Goal: Information Seeking & Learning: Learn about a topic

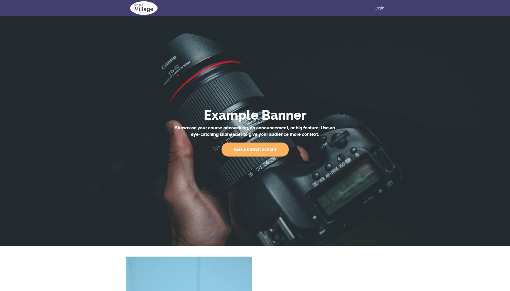
click at [147, 11] on img at bounding box center [143, 8] width 35 height 16
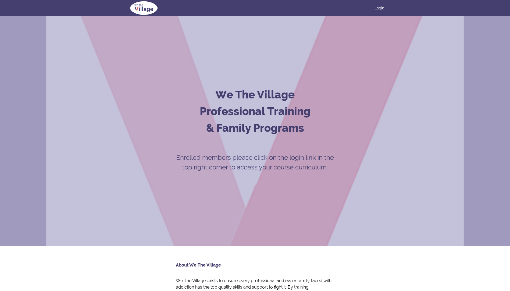
click at [382, 6] on link "Login" at bounding box center [379, 7] width 10 height 5
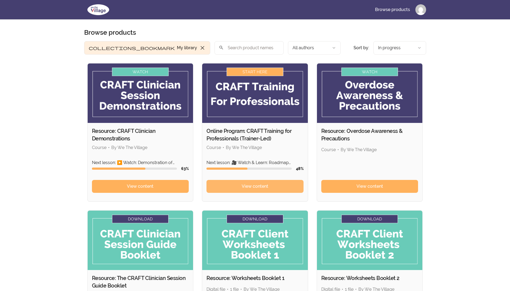
click at [255, 187] on span "View content" at bounding box center [255, 186] width 27 height 6
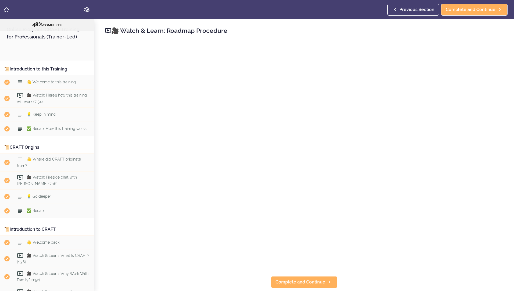
scroll to position [1768, 0]
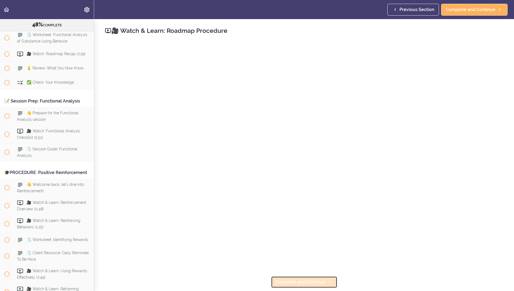
click at [297, 281] on span "Complete and Continue" at bounding box center [301, 282] width 50 height 6
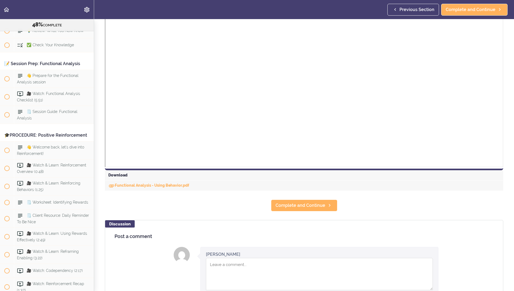
scroll to position [128, 0]
click at [319, 199] on link "Complete and Continue" at bounding box center [304, 205] width 66 height 12
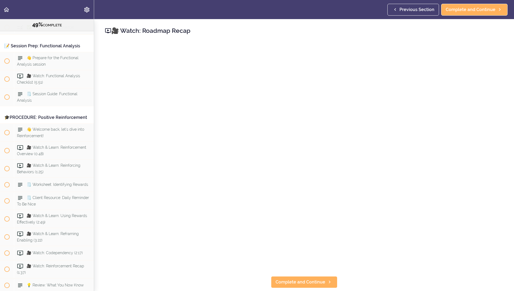
scroll to position [1824, 0]
click at [314, 280] on span "Complete and Continue" at bounding box center [301, 282] width 50 height 6
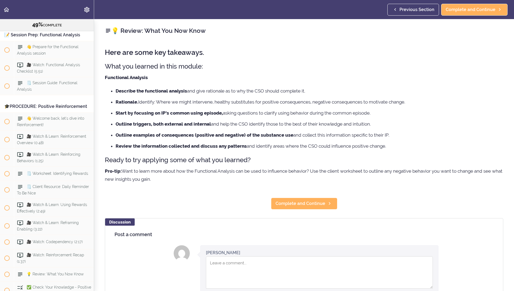
scroll to position [1838, 0]
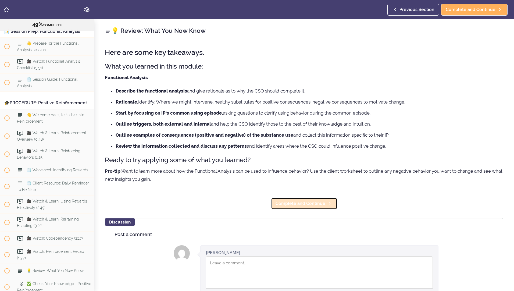
click at [315, 205] on span "Complete and Continue" at bounding box center [301, 203] width 50 height 6
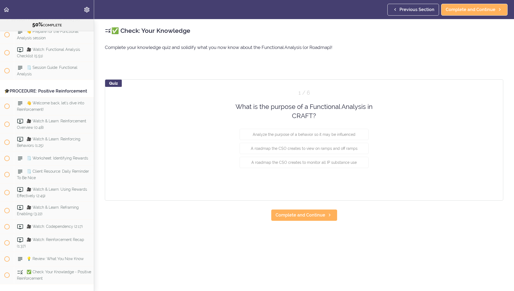
scroll to position [1852, 0]
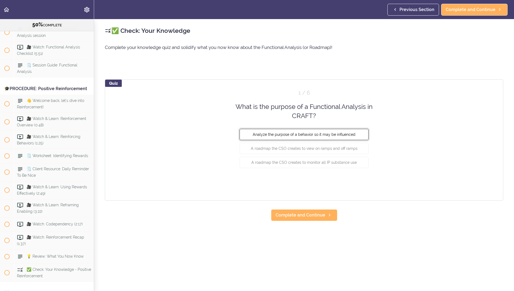
click at [354, 135] on button "Analyze the purpose of a behavior so it may be influenced" at bounding box center [304, 133] width 129 height 11
click at [359, 183] on button "Check" at bounding box center [357, 183] width 21 height 8
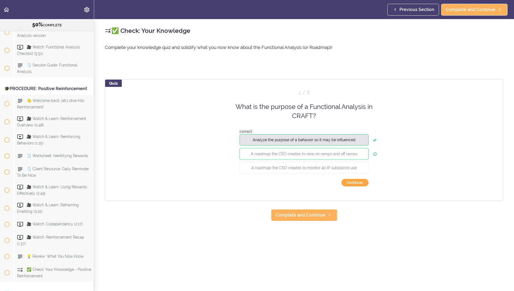
click at [354, 184] on button "Continue ›" at bounding box center [354, 183] width 27 height 8
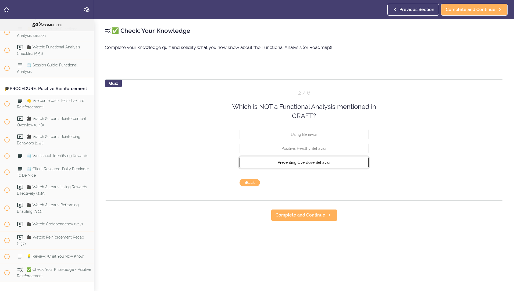
click at [349, 168] on button "Preventing Overdose Behavior" at bounding box center [304, 161] width 129 height 11
click at [360, 181] on button "Check" at bounding box center [357, 183] width 21 height 8
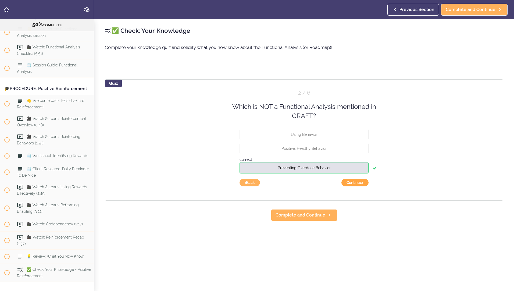
click at [359, 183] on button "Continue ›" at bounding box center [354, 183] width 27 height 8
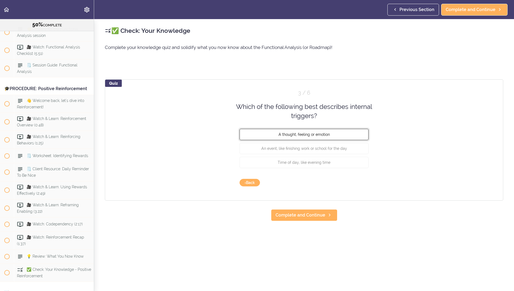
click at [345, 131] on button "A thought, feeling or emotion" at bounding box center [304, 133] width 129 height 11
click at [357, 183] on button "Check" at bounding box center [357, 183] width 21 height 8
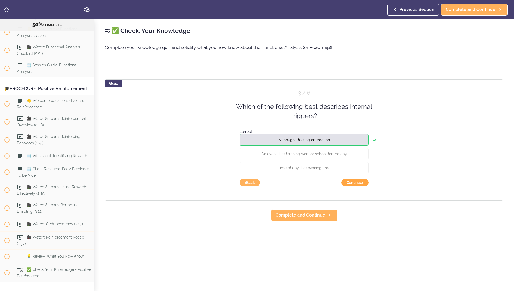
click at [357, 183] on button "Continue ›" at bounding box center [354, 183] width 27 height 8
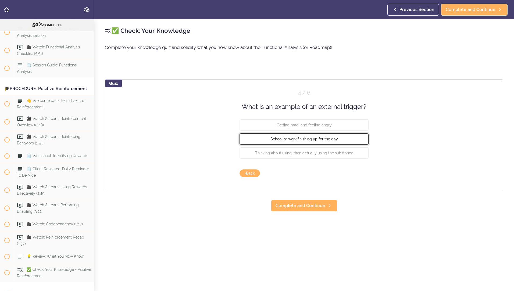
click at [348, 139] on button "School or work finishing up for the day" at bounding box center [304, 138] width 129 height 11
click at [359, 173] on button "Check" at bounding box center [357, 173] width 21 height 8
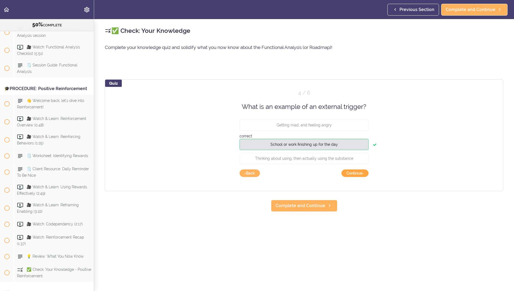
click at [359, 172] on button "Continue ›" at bounding box center [354, 173] width 27 height 8
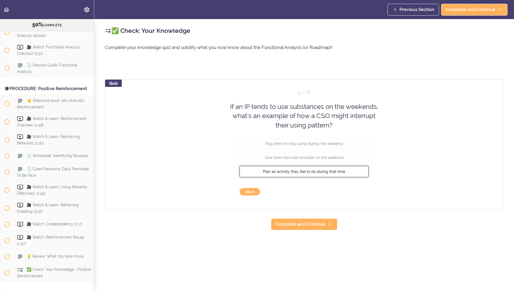
click at [343, 176] on button "Plan an activity they like to do during that time" at bounding box center [304, 171] width 129 height 11
click at [357, 190] on button "Check" at bounding box center [357, 192] width 21 height 8
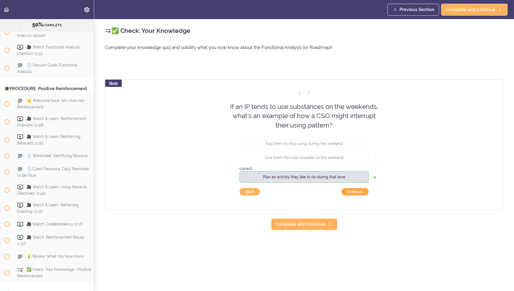
click at [353, 190] on button "Continue ›" at bounding box center [354, 192] width 27 height 8
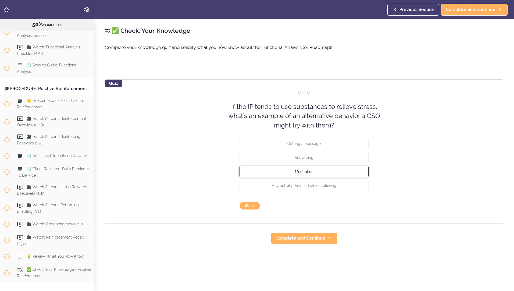
click at [335, 170] on button "Meditation" at bounding box center [304, 171] width 129 height 11
click at [355, 207] on button "Check" at bounding box center [357, 206] width 21 height 8
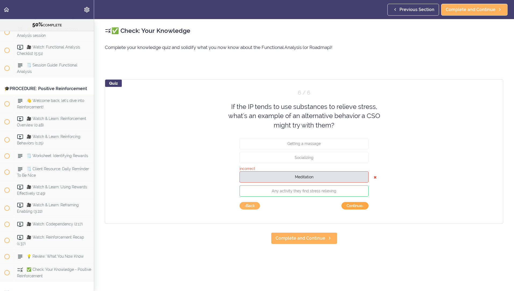
click at [354, 205] on button "Continue ›" at bounding box center [354, 206] width 27 height 8
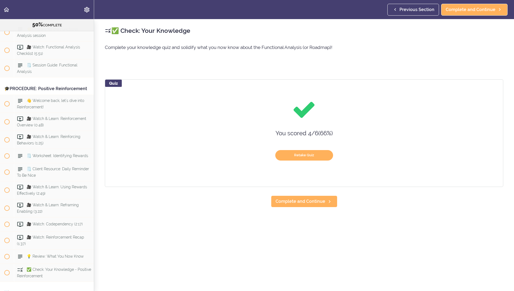
click at [316, 166] on div "Quiz You scored 4 / 6 ( 66 %) Retake Quiz" at bounding box center [304, 133] width 398 height 108
click at [312, 155] on button "Retake Quiz" at bounding box center [304, 155] width 58 height 10
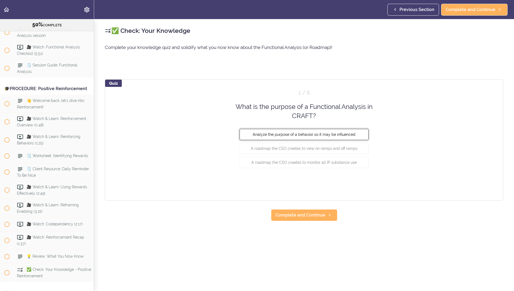
click at [355, 133] on button "Analyze the purpose of a behavior so it may be influenced" at bounding box center [304, 133] width 129 height 11
click at [356, 183] on button "Check" at bounding box center [357, 183] width 21 height 8
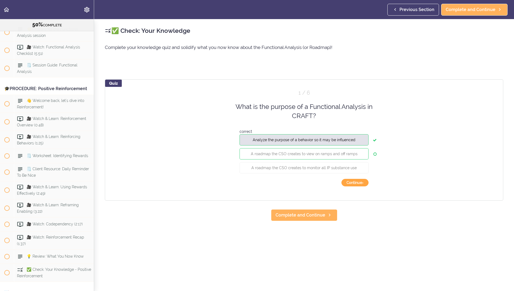
click at [355, 181] on button "Continue ›" at bounding box center [354, 183] width 27 height 8
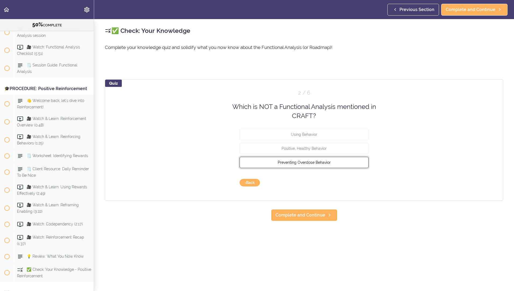
click at [348, 163] on button "Preventing Overdose Behavior" at bounding box center [304, 161] width 129 height 11
click at [355, 183] on button "Check" at bounding box center [357, 183] width 21 height 8
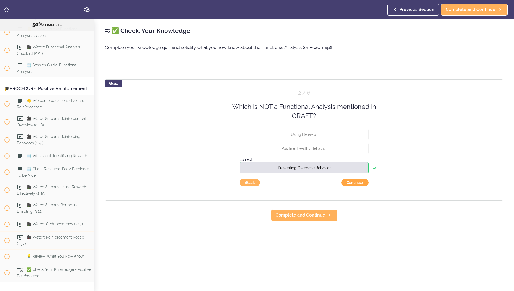
click at [354, 181] on button "Continue ›" at bounding box center [354, 183] width 27 height 8
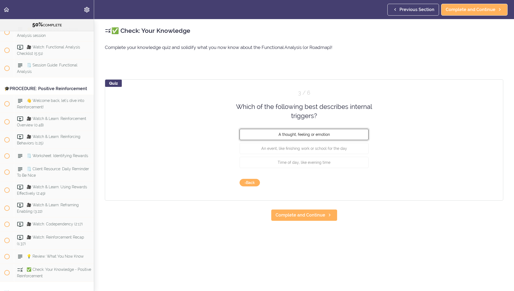
click at [349, 138] on button "A thought, feeling or emotion" at bounding box center [304, 133] width 129 height 11
click at [356, 183] on button "Check" at bounding box center [357, 183] width 21 height 8
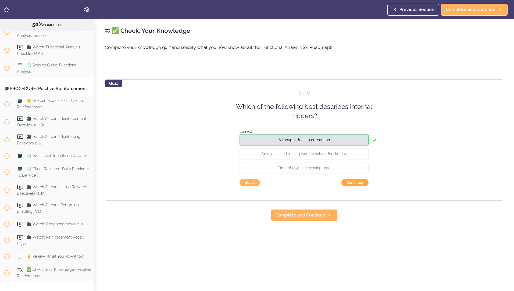
click at [355, 182] on button "Continue ›" at bounding box center [354, 183] width 27 height 8
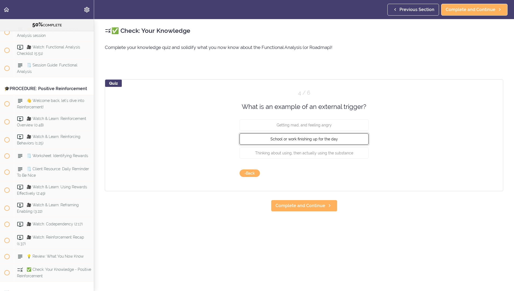
click at [350, 139] on button "School or work finishing up for the day" at bounding box center [304, 138] width 129 height 11
click at [362, 172] on button "Check" at bounding box center [357, 173] width 21 height 8
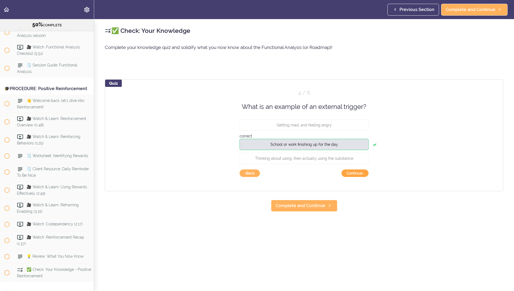
click at [360, 173] on button "Continue ›" at bounding box center [354, 173] width 27 height 8
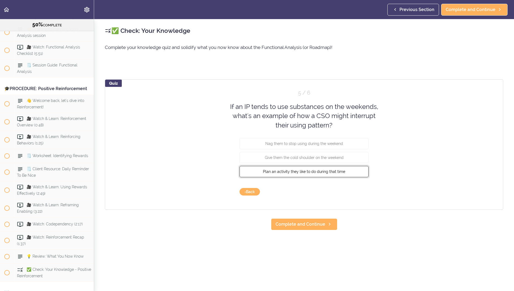
click at [341, 170] on span "Plan an activity they like to do during that time" at bounding box center [304, 171] width 82 height 4
click at [362, 191] on button "Check" at bounding box center [357, 192] width 21 height 8
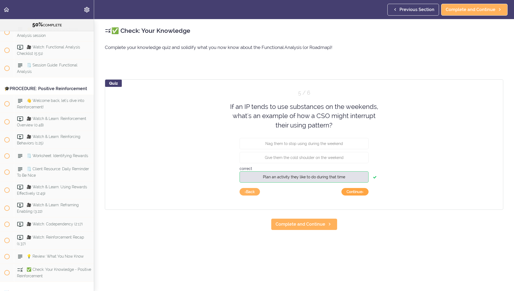
click at [360, 192] on button "Continue ›" at bounding box center [354, 192] width 27 height 8
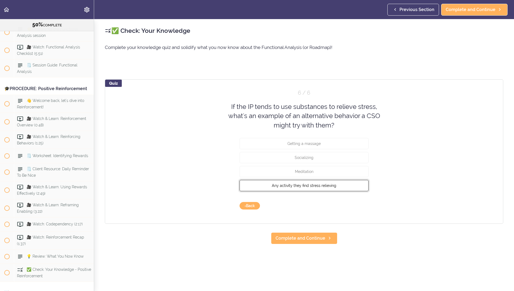
click at [348, 187] on button "Any activity they find stress relieving" at bounding box center [304, 185] width 129 height 11
click at [356, 206] on button "Check" at bounding box center [357, 206] width 21 height 8
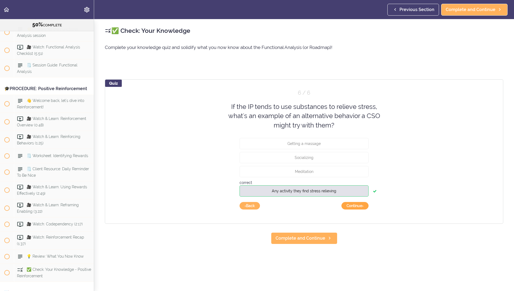
click at [358, 205] on button "Continue ›" at bounding box center [354, 206] width 27 height 8
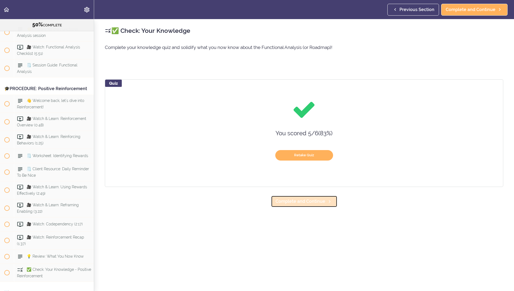
click at [312, 199] on span "Complete and Continue" at bounding box center [301, 201] width 50 height 6
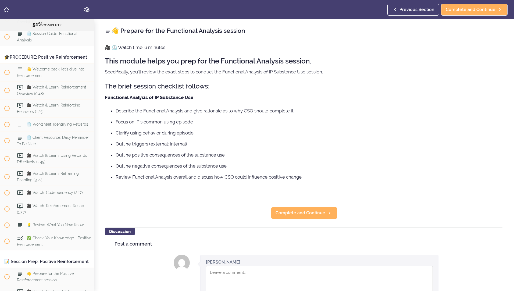
scroll to position [1884, 0]
click at [316, 210] on span "Complete and Continue" at bounding box center [301, 213] width 50 height 6
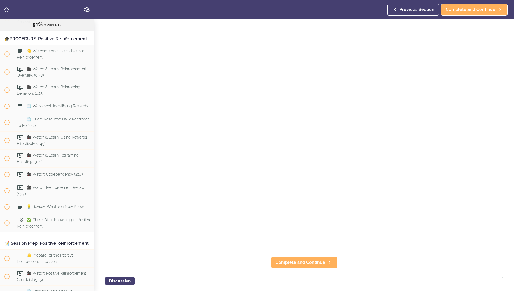
scroll to position [23, 0]
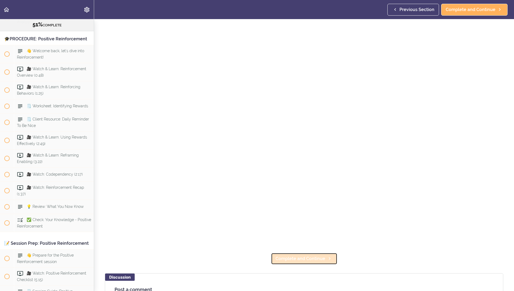
click at [321, 262] on link "Complete and Continue" at bounding box center [304, 259] width 66 height 12
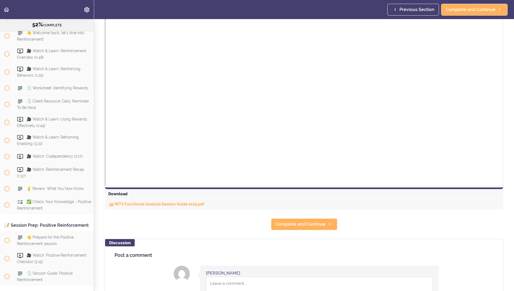
scroll to position [110, 0]
click at [317, 228] on link "Complete and Continue" at bounding box center [304, 224] width 66 height 12
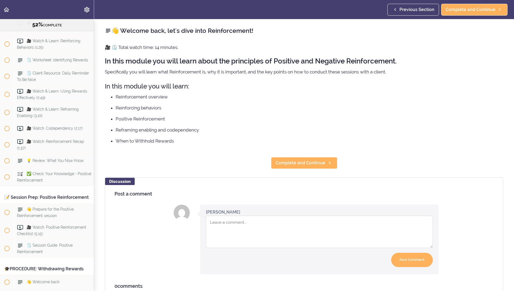
scroll to position [1962, 0]
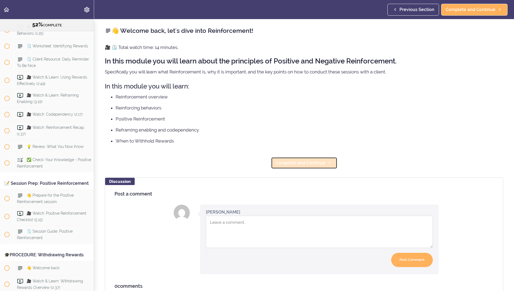
click at [304, 165] on span "Complete and Continue" at bounding box center [301, 163] width 50 height 6
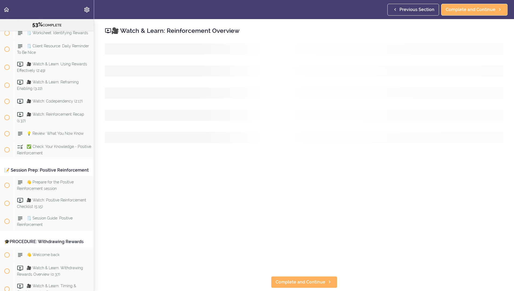
scroll to position [1980, 0]
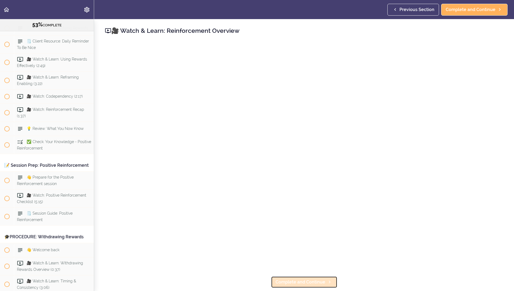
click at [320, 281] on span "Complete and Continue" at bounding box center [301, 282] width 50 height 6
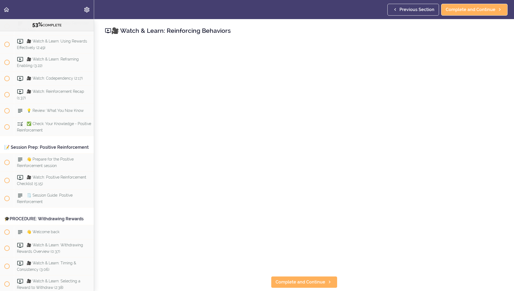
scroll to position [1998, 0]
click at [306, 283] on span "Complete and Continue" at bounding box center [301, 282] width 50 height 6
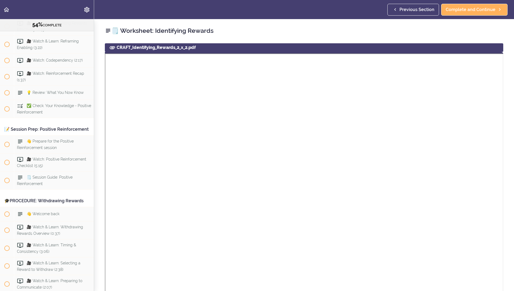
scroll to position [53, 0]
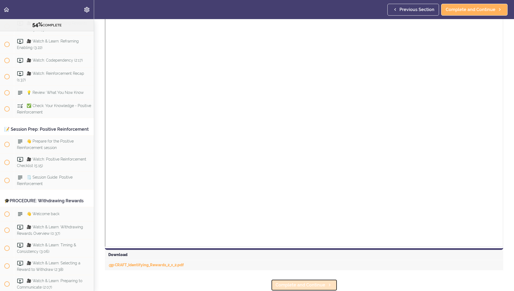
click at [311, 284] on span "Complete and Continue" at bounding box center [301, 285] width 50 height 6
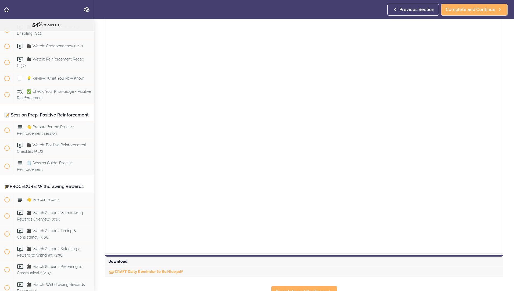
scroll to position [53, 0]
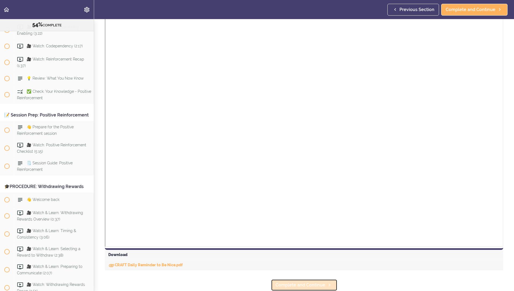
click at [305, 282] on span "Complete and Continue" at bounding box center [301, 285] width 50 height 6
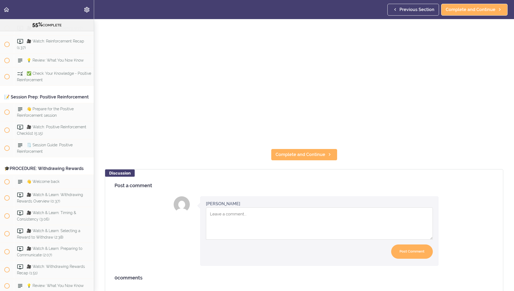
scroll to position [129, 0]
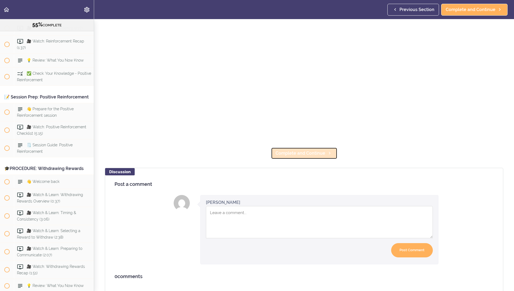
click at [316, 150] on span "Complete and Continue" at bounding box center [301, 153] width 50 height 6
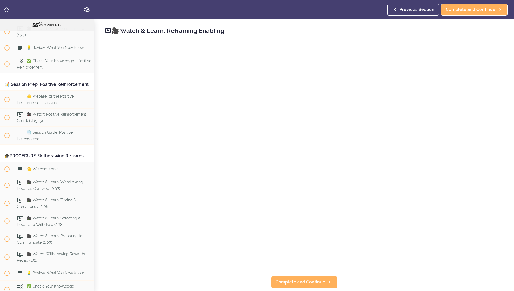
scroll to position [2066, 0]
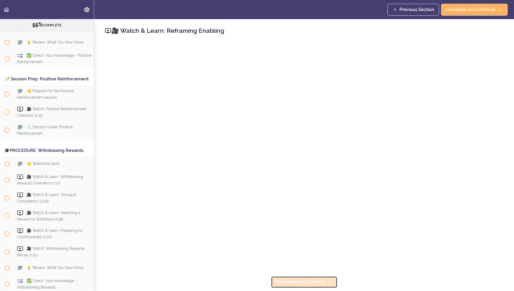
click at [309, 283] on span "Complete and Continue" at bounding box center [301, 282] width 50 height 6
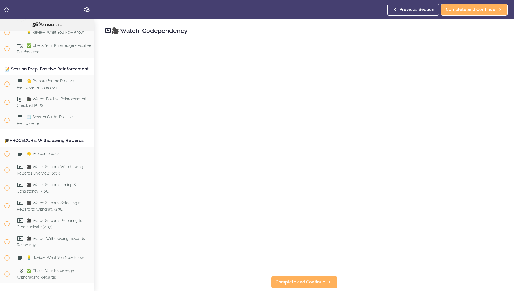
scroll to position [2084, 0]
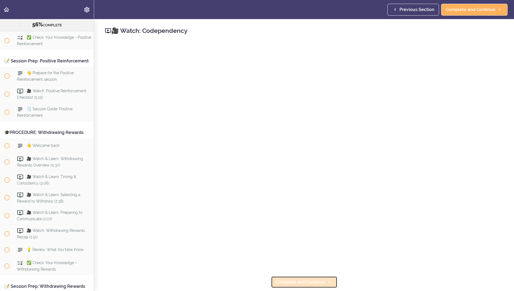
click at [304, 280] on span "Complete and Continue" at bounding box center [301, 282] width 50 height 6
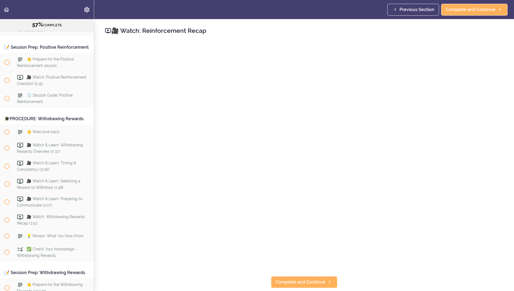
scroll to position [2098, 0]
click at [326, 280] on icon at bounding box center [329, 282] width 6 height 6
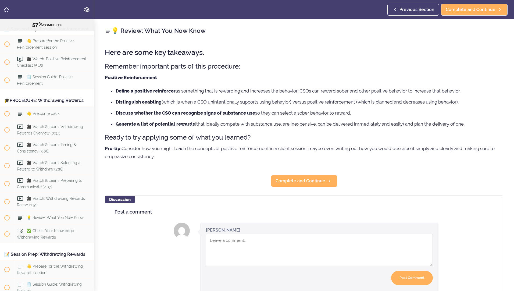
scroll to position [2116, 0]
click at [318, 177] on link "Complete and Continue" at bounding box center [304, 181] width 66 height 12
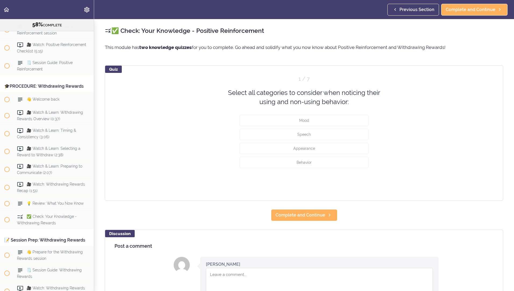
scroll to position [2131, 0]
click at [317, 124] on button "Mood" at bounding box center [304, 120] width 129 height 11
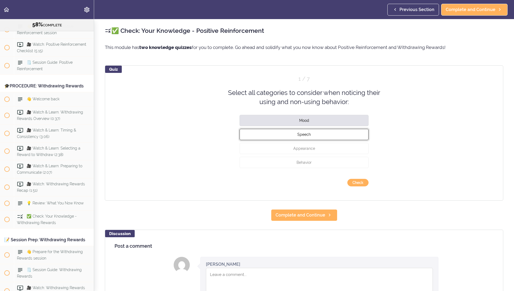
click at [323, 134] on button "Speech" at bounding box center [304, 133] width 129 height 11
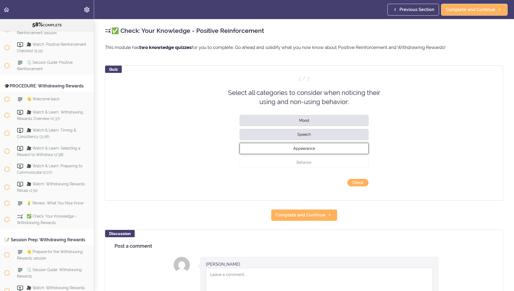
click at [327, 147] on button "Appearance" at bounding box center [304, 147] width 129 height 11
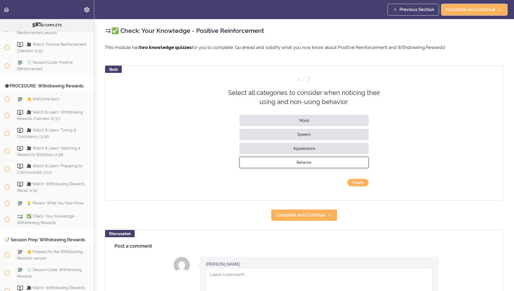
click at [327, 161] on button "Behavior" at bounding box center [304, 161] width 129 height 11
click at [353, 184] on button "Check" at bounding box center [357, 183] width 21 height 8
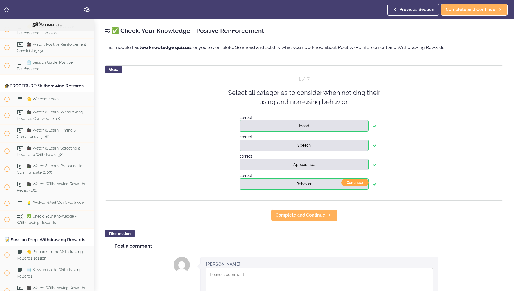
click at [356, 180] on button "Continue ›" at bounding box center [354, 183] width 27 height 8
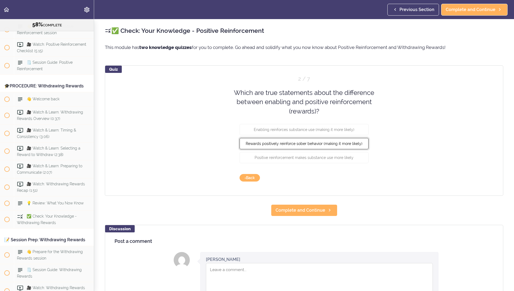
click at [354, 145] on span "Rewards positively reinforce sober behavior (making it more likely)" at bounding box center [304, 143] width 117 height 4
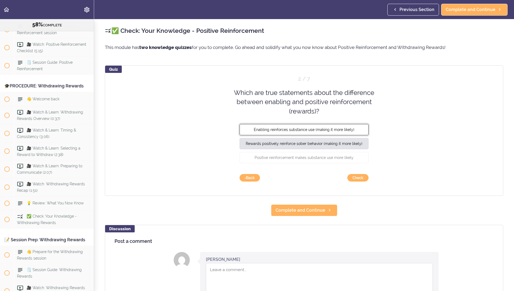
click at [354, 127] on button "Enabling reinforces substance use (making it more likely)" at bounding box center [304, 129] width 129 height 11
click at [360, 178] on button "Check" at bounding box center [357, 178] width 21 height 8
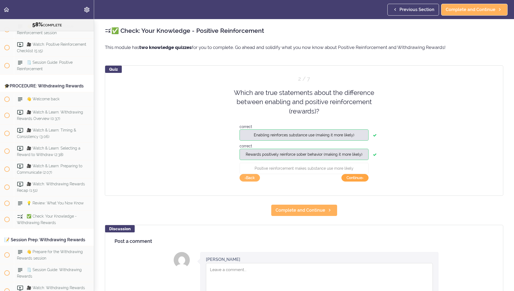
click at [354, 178] on button "Continue ›" at bounding box center [354, 178] width 27 height 8
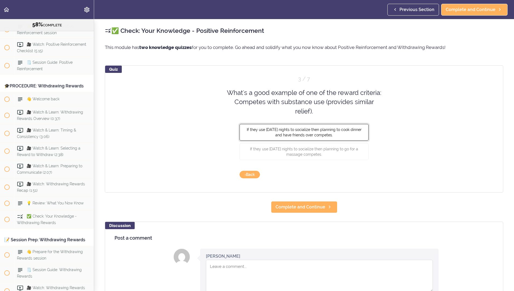
click at [341, 135] on button "If they use Friday nights to socialize then planning to cook dinner and have fr…" at bounding box center [304, 132] width 129 height 17
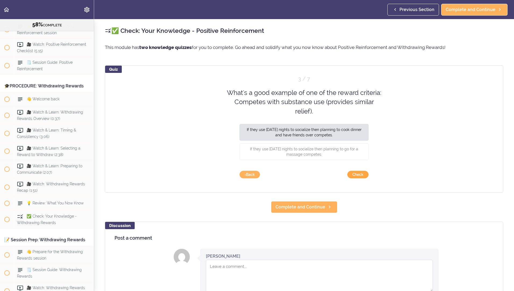
click at [358, 176] on button "Check" at bounding box center [357, 175] width 21 height 8
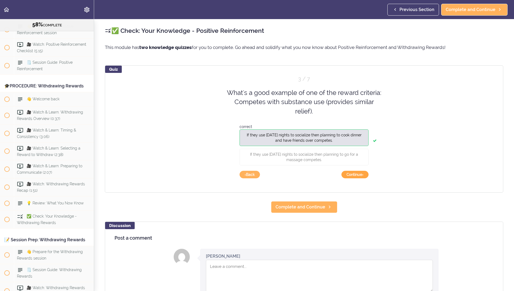
click at [353, 176] on button "Continue ›" at bounding box center [354, 175] width 27 height 8
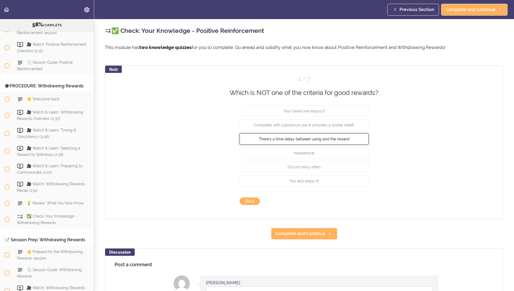
click at [341, 141] on span "There's a time delay between using and the reward" at bounding box center [304, 139] width 91 height 4
click at [363, 198] on button "Check" at bounding box center [357, 201] width 21 height 8
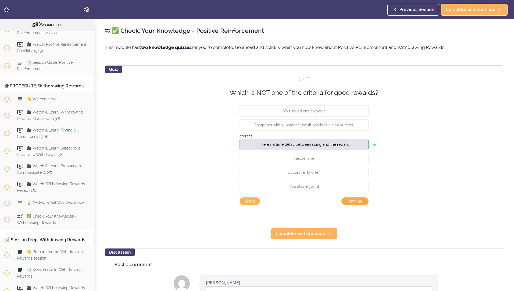
click at [360, 199] on button "Continue ›" at bounding box center [354, 201] width 27 height 8
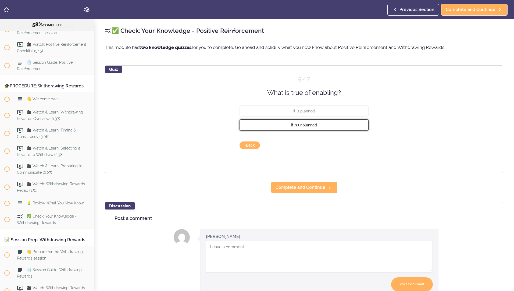
click at [341, 129] on button "It is unplanned" at bounding box center [304, 124] width 129 height 11
click at [357, 147] on button "Check" at bounding box center [357, 145] width 21 height 8
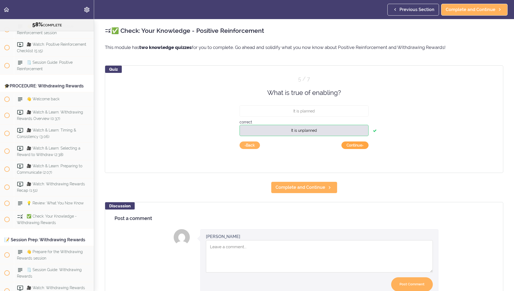
click at [356, 149] on button "Continue ›" at bounding box center [354, 145] width 27 height 8
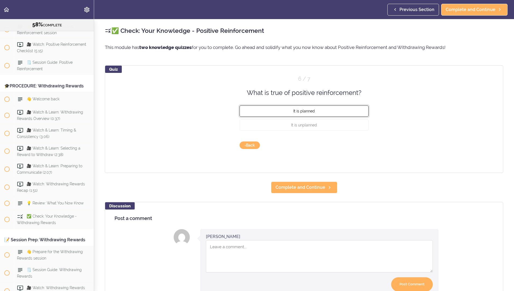
click at [328, 110] on button "It is planned" at bounding box center [304, 110] width 129 height 11
click at [357, 144] on button "Check" at bounding box center [357, 145] width 21 height 8
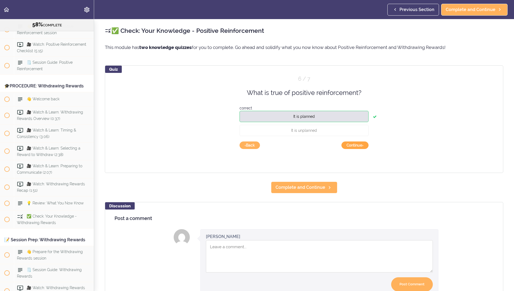
click at [351, 145] on button "Continue ›" at bounding box center [354, 145] width 27 height 8
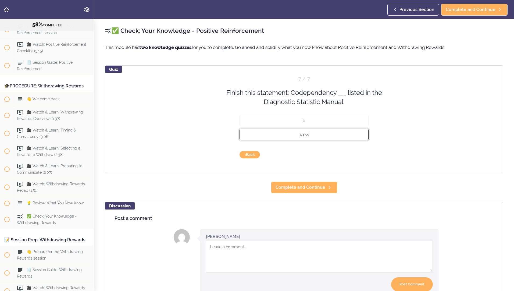
click at [330, 134] on button "Is not" at bounding box center [304, 133] width 129 height 11
click at [359, 156] on button "Check" at bounding box center [357, 155] width 21 height 8
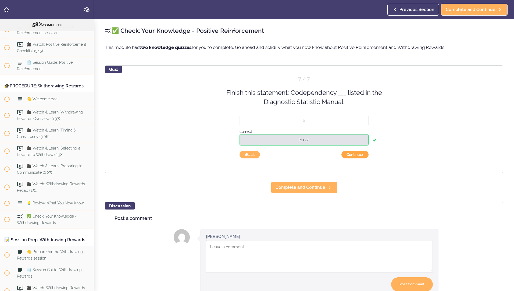
click at [356, 156] on button "Continue ›" at bounding box center [354, 155] width 27 height 8
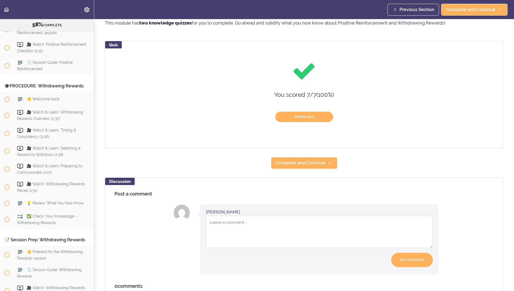
scroll to position [53, 0]
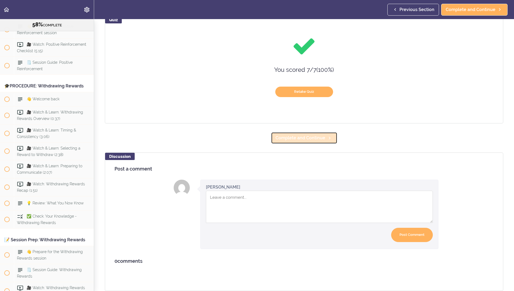
click at [317, 135] on span "Complete and Continue" at bounding box center [301, 138] width 50 height 6
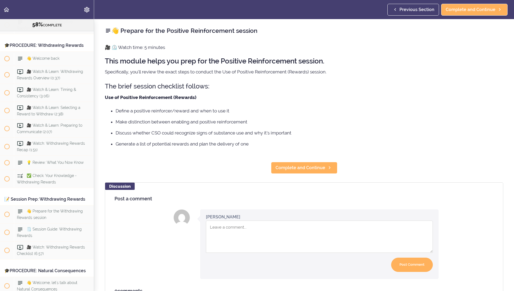
scroll to position [2173, 0]
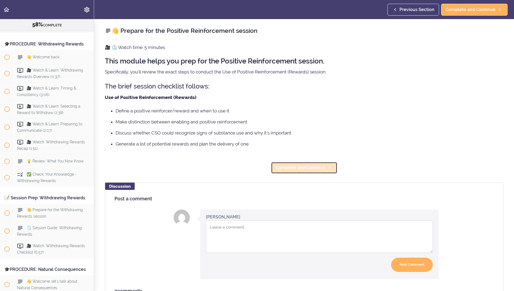
click at [316, 168] on span "Complete and Continue" at bounding box center [301, 168] width 50 height 6
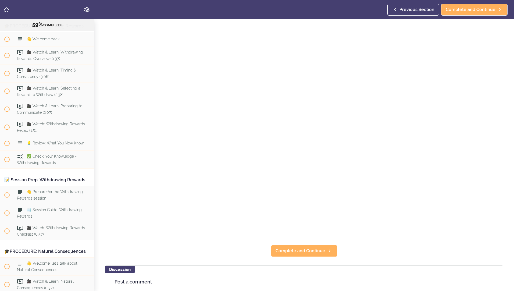
scroll to position [32, 0]
click at [288, 250] on span "Complete and Continue" at bounding box center [301, 250] width 50 height 6
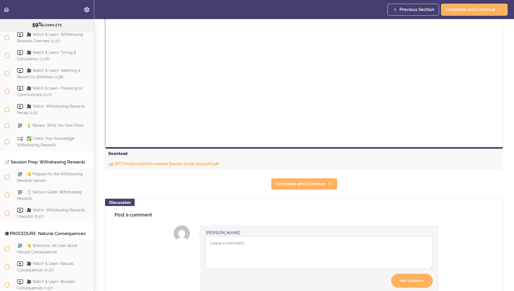
scroll to position [151, 0]
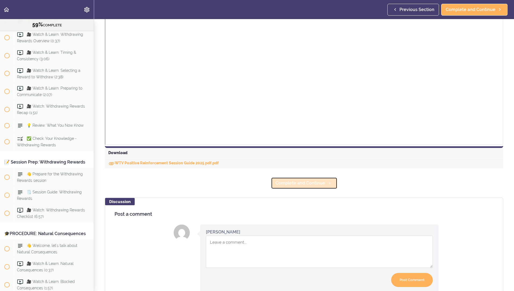
click at [319, 183] on span "Complete and Continue" at bounding box center [301, 183] width 50 height 6
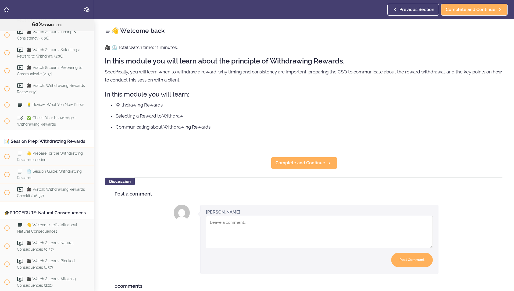
scroll to position [2244, 0]
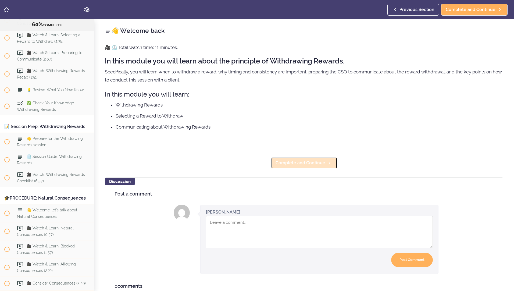
click at [311, 160] on span "Complete and Continue" at bounding box center [301, 163] width 50 height 6
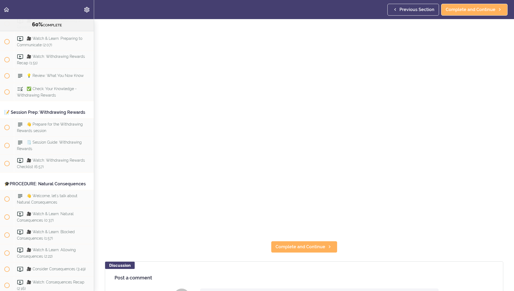
scroll to position [37, 0]
click at [311, 242] on span "Complete and Continue" at bounding box center [301, 245] width 50 height 6
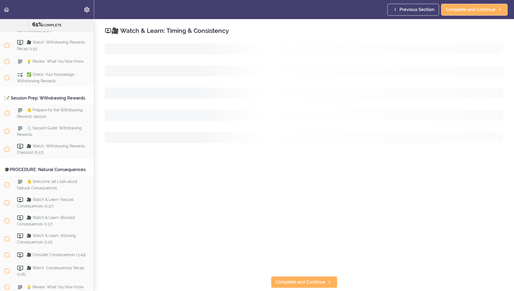
scroll to position [2276, 0]
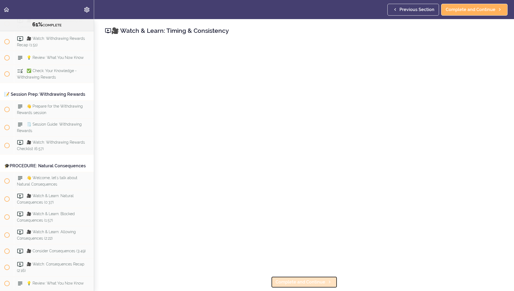
click at [301, 280] on span "Complete and Continue" at bounding box center [301, 282] width 50 height 6
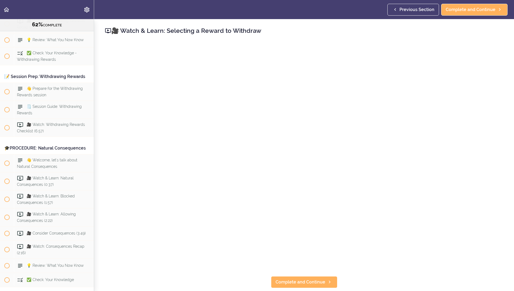
scroll to position [2294, 0]
click at [287, 283] on span "Complete and Continue" at bounding box center [301, 282] width 50 height 6
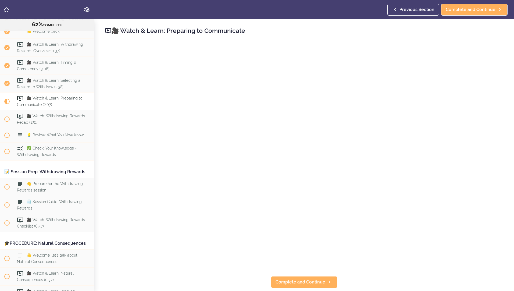
scroll to position [2199, 0]
click at [314, 279] on span "Complete and Continue" at bounding box center [301, 282] width 50 height 6
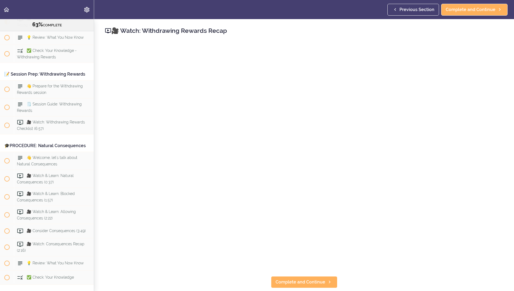
scroll to position [2330, 0]
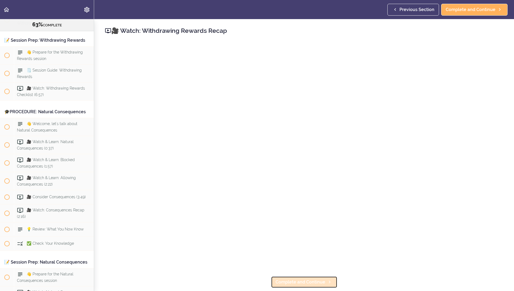
click at [306, 280] on span "Complete and Continue" at bounding box center [301, 282] width 50 height 6
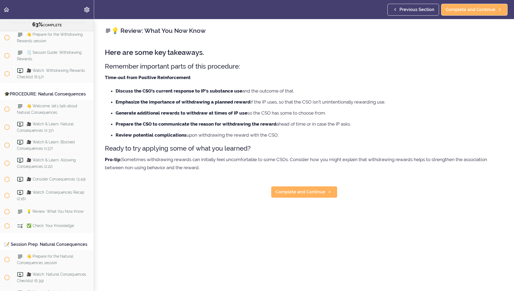
scroll to position [2348, 0]
click at [363, 175] on div "Here are some key takeaways. Remember important parts of this procedure: Time-o…" at bounding box center [304, 110] width 398 height 134
click at [370, 183] on div "💡 Review: What You Now Know Here are some key takeaways. Remember important par…" at bounding box center [304, 155] width 420 height 272
click at [307, 196] on link "Complete and Continue" at bounding box center [304, 192] width 66 height 12
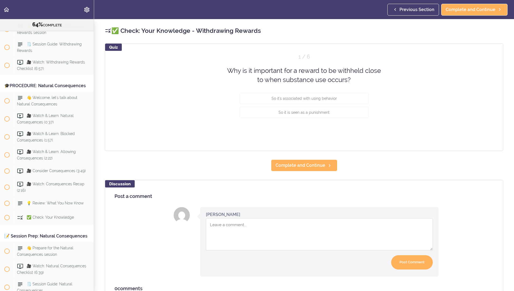
scroll to position [2362, 0]
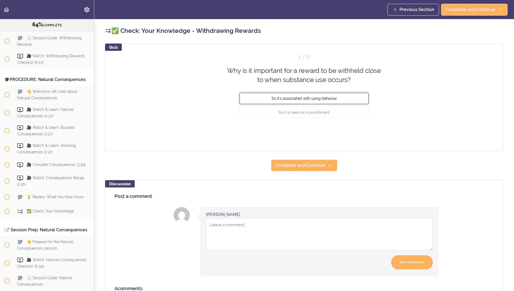
click at [330, 99] on span "So it's associated with using behavior" at bounding box center [304, 98] width 65 height 4
click at [358, 134] on button "Check" at bounding box center [357, 133] width 21 height 8
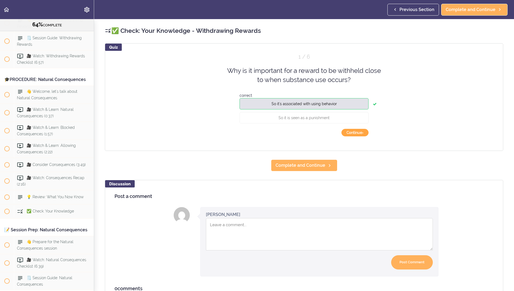
click at [350, 135] on button "Continue ›" at bounding box center [354, 133] width 27 height 8
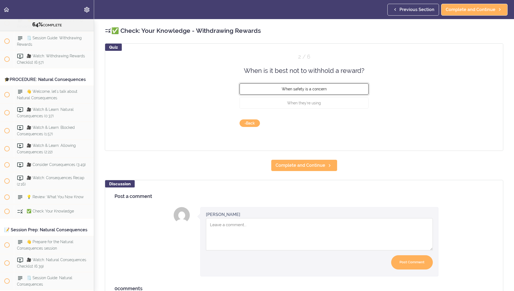
click at [339, 90] on button "When safety is a concern" at bounding box center [304, 88] width 129 height 11
click at [362, 124] on button "Check" at bounding box center [357, 123] width 21 height 8
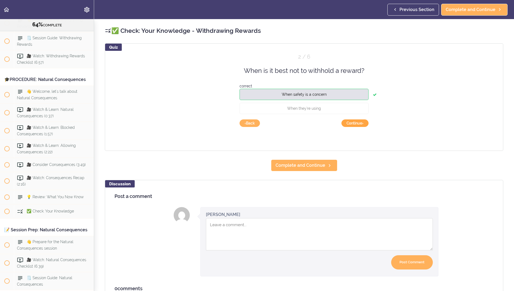
click at [360, 123] on button "Continue ›" at bounding box center [354, 123] width 27 height 8
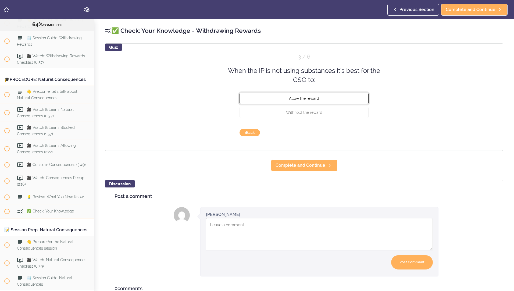
click at [346, 100] on button "Allow the reward" at bounding box center [304, 97] width 129 height 11
click at [355, 134] on button "Check" at bounding box center [357, 133] width 21 height 8
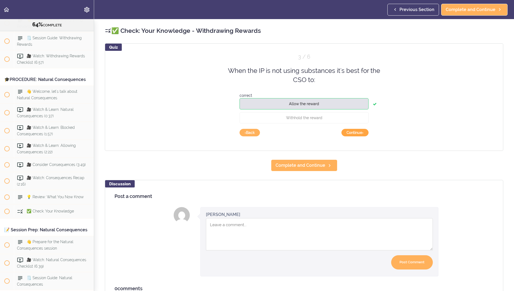
click at [357, 136] on button "Continue ›" at bounding box center [354, 133] width 27 height 8
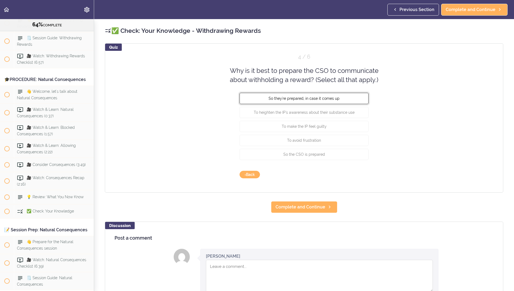
click at [357, 98] on button "So they're prepared, in case it comes up" at bounding box center [304, 97] width 129 height 11
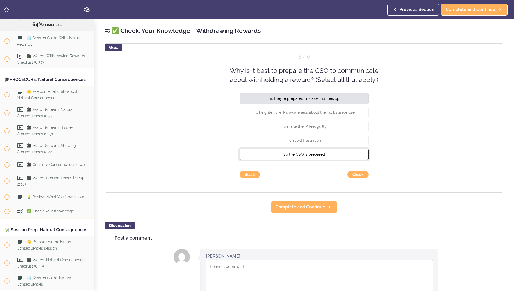
click at [337, 158] on button "So the CSO is prepared" at bounding box center [304, 153] width 129 height 11
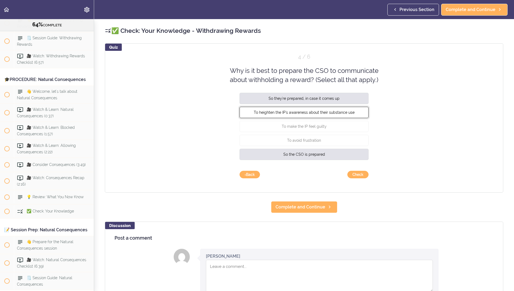
click at [348, 113] on span "To heighten the IP's awareness about their substance use" at bounding box center [304, 112] width 101 height 4
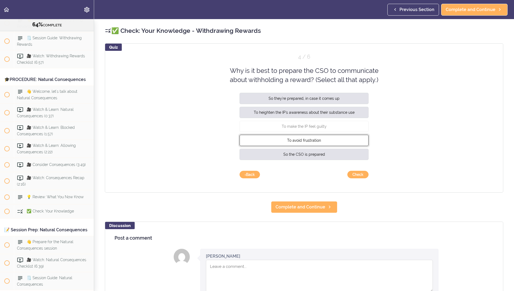
click at [342, 142] on button "To avoid frustration" at bounding box center [304, 139] width 129 height 11
click at [355, 173] on button "Check" at bounding box center [357, 175] width 21 height 8
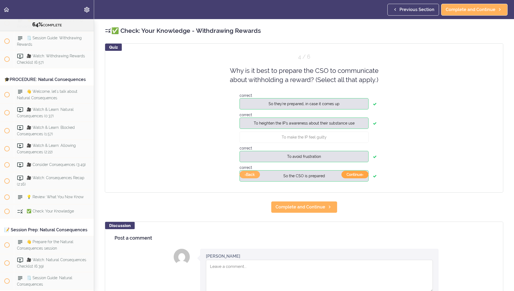
click at [353, 174] on button "Continue ›" at bounding box center [354, 175] width 27 height 8
click at [354, 171] on button "So the CSO is prepared" at bounding box center [304, 175] width 129 height 11
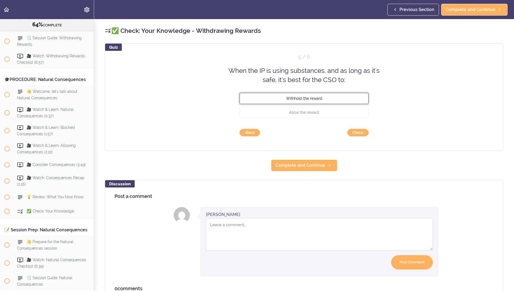
click at [356, 102] on button "Withhold the reward" at bounding box center [304, 97] width 129 height 11
click at [361, 134] on button "Check" at bounding box center [357, 133] width 21 height 8
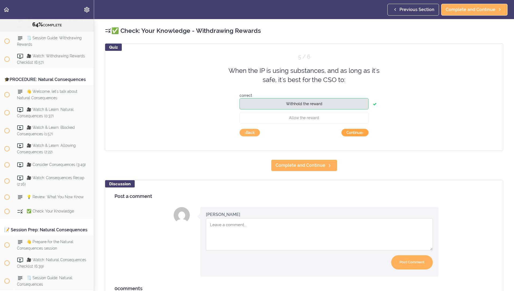
click at [360, 133] on button "Continue ›" at bounding box center [354, 133] width 27 height 8
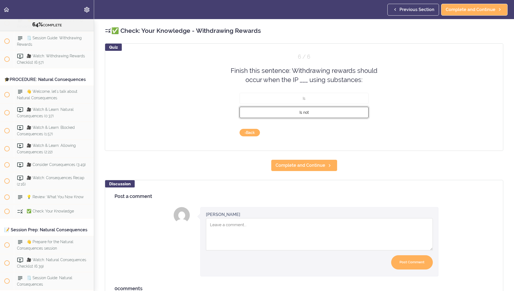
click at [347, 116] on button "Is not" at bounding box center [304, 111] width 129 height 11
click at [358, 134] on button "Check" at bounding box center [357, 133] width 21 height 8
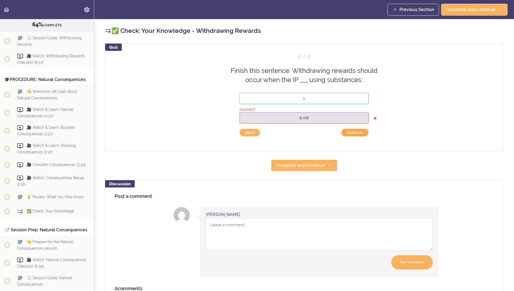
click at [356, 133] on button "Continue ›" at bounding box center [354, 133] width 27 height 8
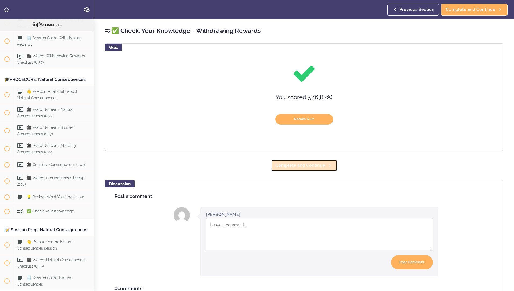
click at [294, 170] on link "Complete and Continue" at bounding box center [304, 165] width 66 height 12
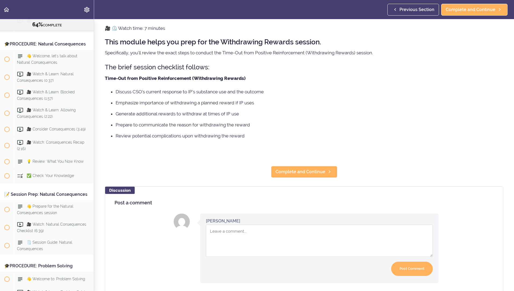
scroll to position [19, 0]
click at [312, 176] on link "Complete and Continue" at bounding box center [304, 172] width 66 height 12
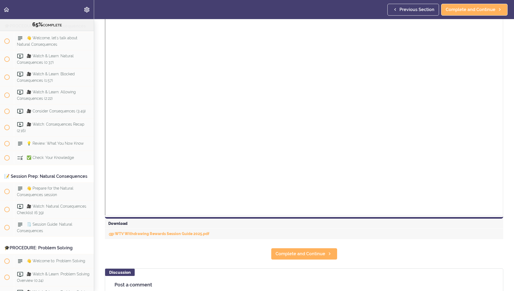
scroll to position [82, 0]
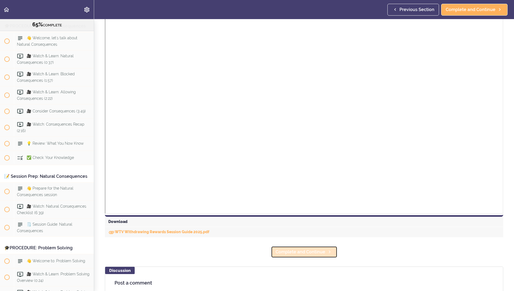
click at [311, 251] on span "Complete and Continue" at bounding box center [301, 252] width 50 height 6
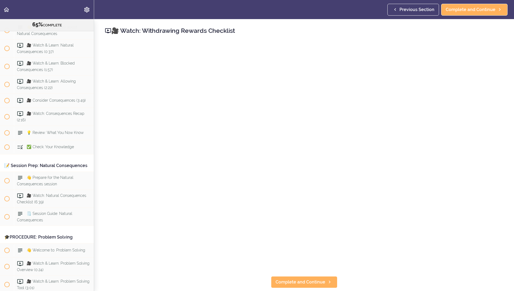
scroll to position [2434, 0]
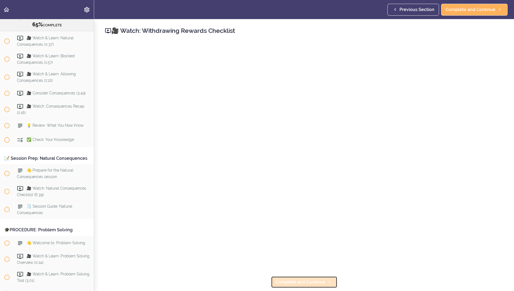
click at [300, 284] on link "Complete and Continue" at bounding box center [304, 282] width 66 height 12
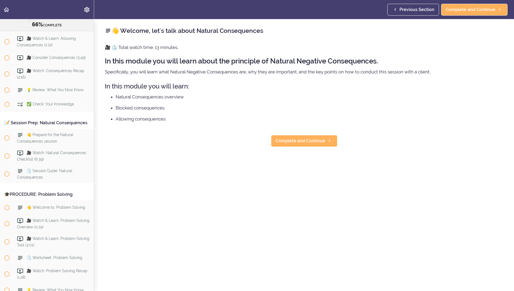
scroll to position [2469, 0]
click at [315, 146] on link "Complete and Continue" at bounding box center [304, 141] width 66 height 12
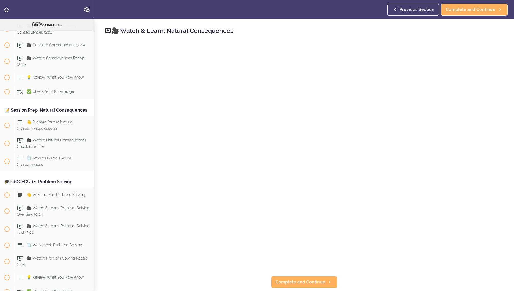
scroll to position [2487, 0]
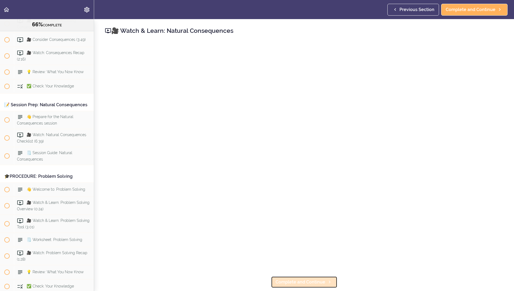
click at [305, 276] on link "Complete and Continue" at bounding box center [304, 282] width 66 height 12
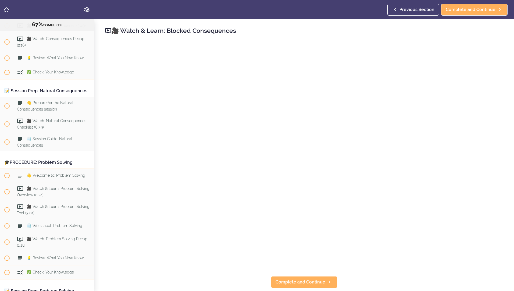
scroll to position [2505, 0]
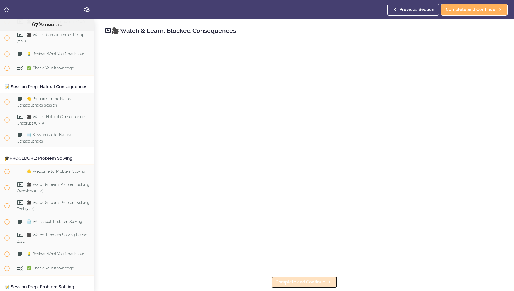
click at [302, 281] on span "Complete and Continue" at bounding box center [301, 282] width 50 height 6
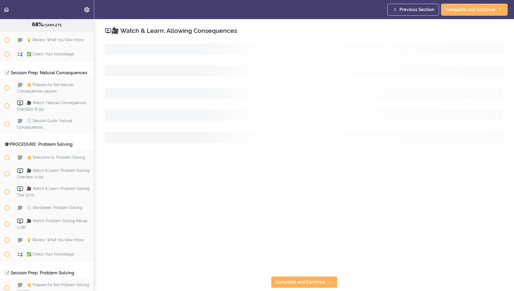
scroll to position [2523, 0]
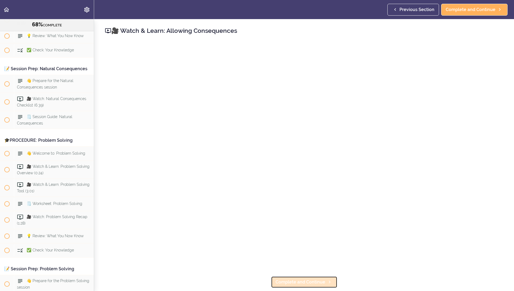
click at [290, 276] on link "Complete and Continue" at bounding box center [304, 282] width 66 height 12
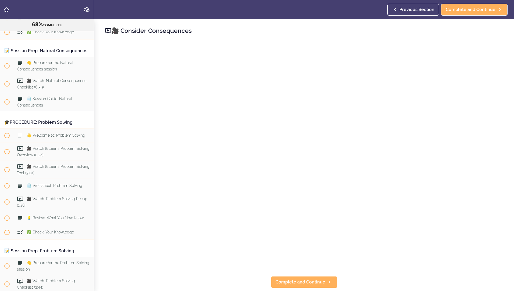
scroll to position [2, 0]
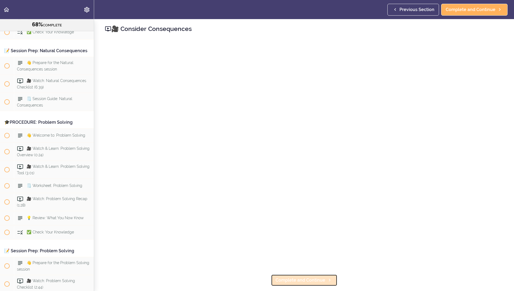
click at [295, 278] on span "Complete and Continue" at bounding box center [301, 280] width 50 height 6
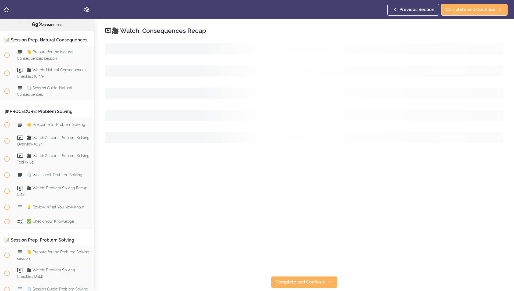
scroll to position [2556, 0]
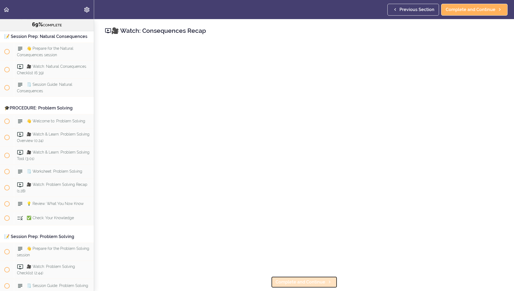
click at [310, 281] on span "Complete and Continue" at bounding box center [301, 282] width 50 height 6
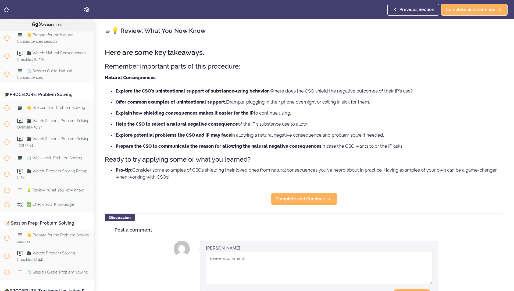
scroll to position [2574, 0]
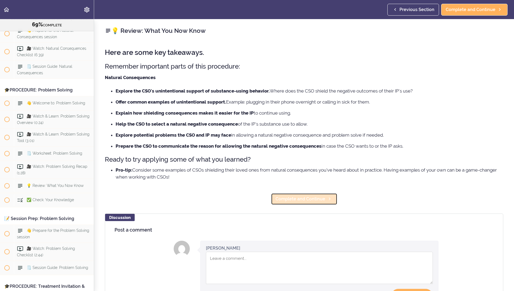
click at [300, 197] on span "Complete and Continue" at bounding box center [301, 199] width 50 height 6
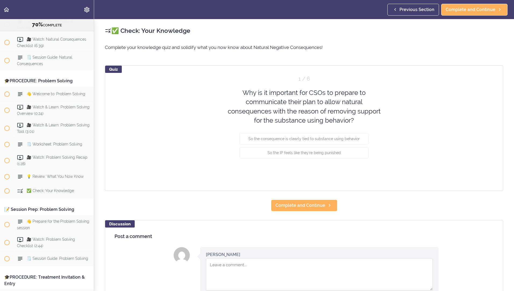
scroll to position [2588, 0]
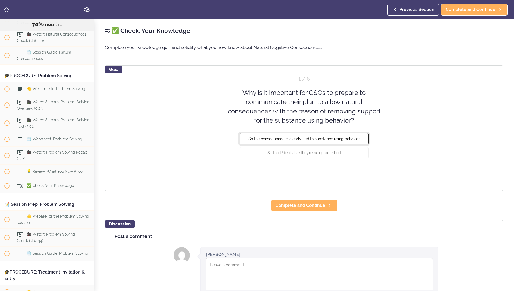
click at [248, 139] on span "So the consequence is clearly tied to substance using behavior" at bounding box center [303, 139] width 111 height 4
click at [352, 170] on button "Check" at bounding box center [357, 173] width 21 height 8
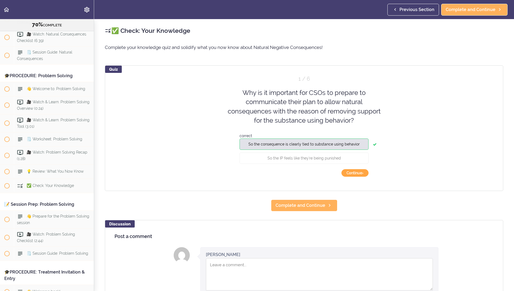
click at [350, 171] on button "Continue ›" at bounding box center [354, 173] width 27 height 8
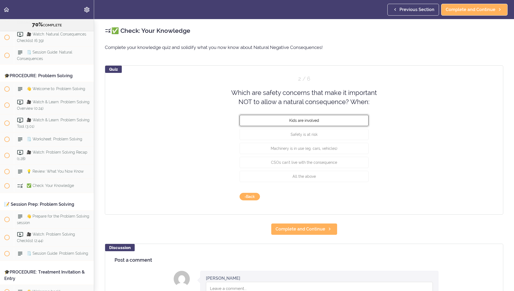
click at [267, 122] on button "Kids are involved" at bounding box center [304, 120] width 129 height 11
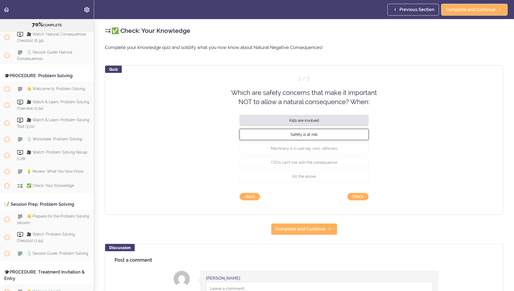
click at [269, 131] on button "Safety is at risk" at bounding box center [304, 133] width 129 height 11
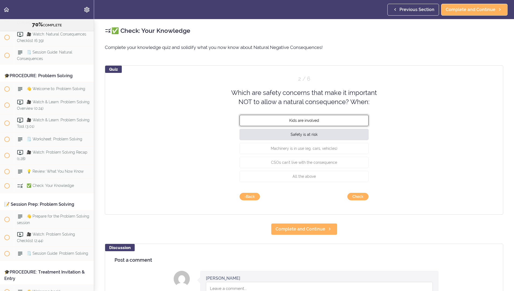
click at [266, 122] on button "Kids are involved" at bounding box center [304, 120] width 129 height 11
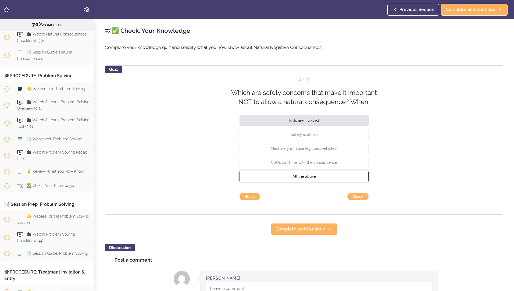
click at [297, 172] on button "All the above" at bounding box center [304, 175] width 129 height 11
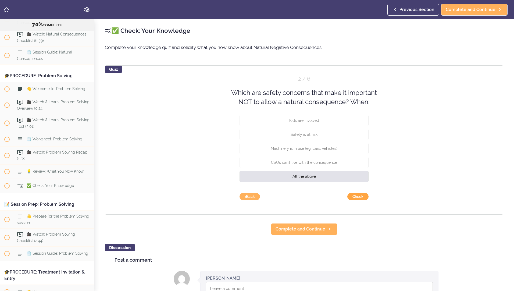
click at [355, 196] on button "Check" at bounding box center [357, 197] width 21 height 8
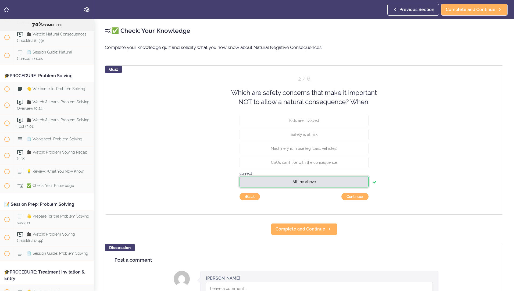
click at [360, 187] on button "All the above" at bounding box center [304, 181] width 129 height 11
click at [351, 196] on button "Continue ›" at bounding box center [354, 197] width 27 height 8
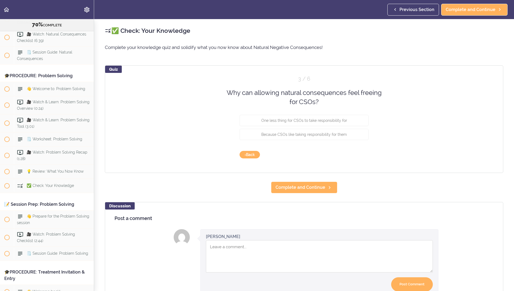
click at [255, 109] on article "Why can allowing natural consequences feel freeing for CSOs? One less thing for…" at bounding box center [304, 115] width 129 height 55
click at [254, 119] on button "One less thing for CSOs to take responsibility for" at bounding box center [304, 120] width 129 height 11
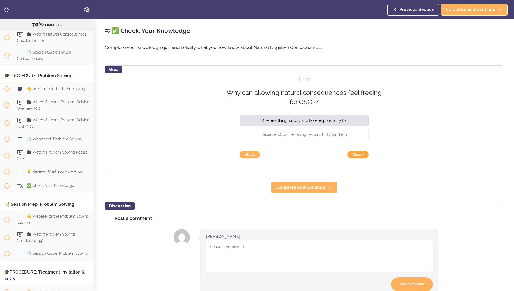
click at [354, 156] on button "Check" at bounding box center [357, 155] width 21 height 8
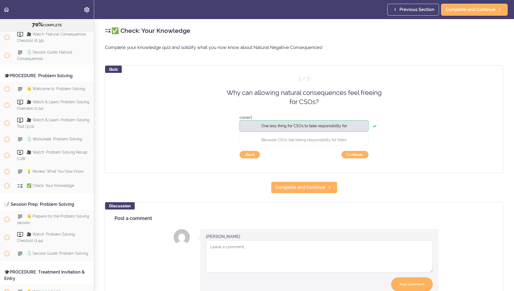
scroll to position [0, 0]
click at [346, 156] on button "Continue ›" at bounding box center [354, 155] width 27 height 8
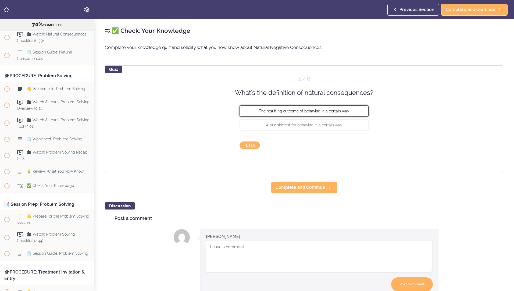
click at [266, 108] on button "The resulting outcome of behaving in a certain way" at bounding box center [304, 110] width 129 height 11
click at [358, 146] on button "Check" at bounding box center [357, 145] width 21 height 8
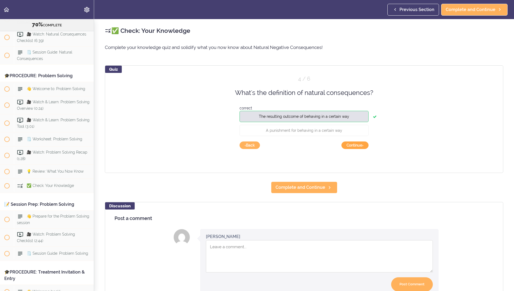
click at [354, 145] on button "Continue ›" at bounding box center [354, 145] width 27 height 8
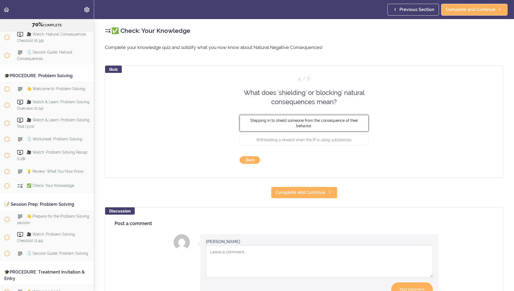
click at [280, 123] on button "Stepping in to shield someone from the consequence of their behavior." at bounding box center [304, 123] width 129 height 17
click at [362, 159] on button "Check" at bounding box center [357, 160] width 21 height 8
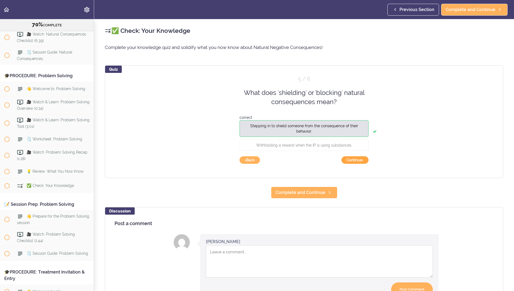
click at [347, 159] on button "Continue ›" at bounding box center [354, 160] width 27 height 8
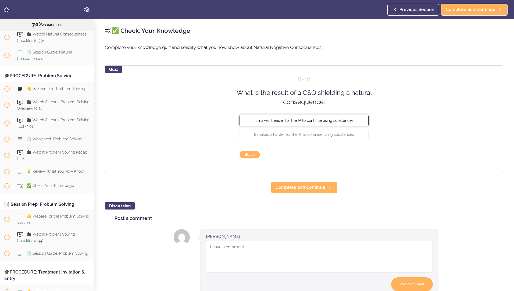
click at [280, 117] on button "It makes it easier for the IP to continue using substances" at bounding box center [304, 120] width 129 height 11
click at [347, 154] on button "Check" at bounding box center [357, 155] width 21 height 8
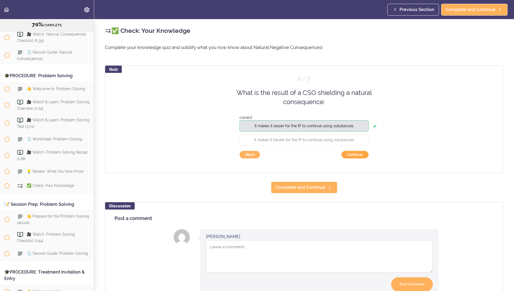
click at [345, 156] on button "Continue ›" at bounding box center [354, 155] width 27 height 8
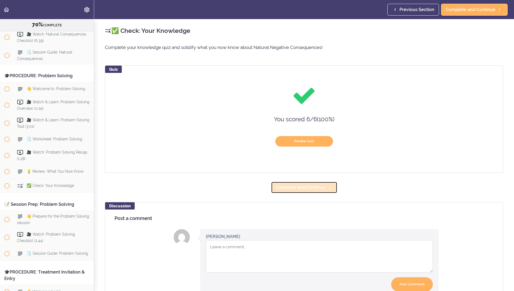
click at [298, 183] on link "Complete and Continue" at bounding box center [304, 187] width 66 height 12
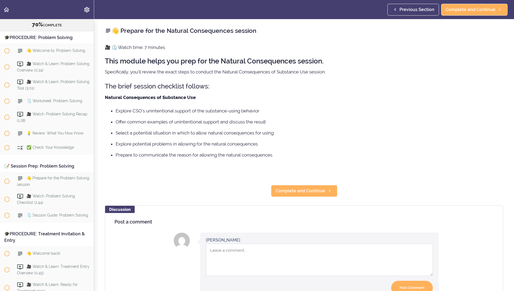
scroll to position [2626, 0]
click at [303, 192] on span "Complete and Continue" at bounding box center [301, 191] width 50 height 6
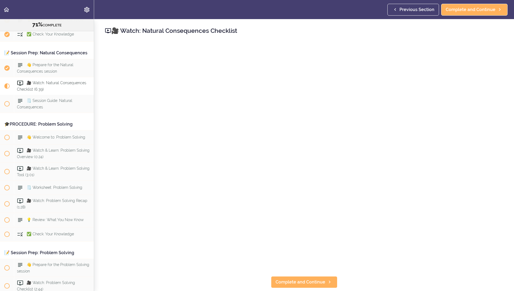
scroll to position [2538, 0]
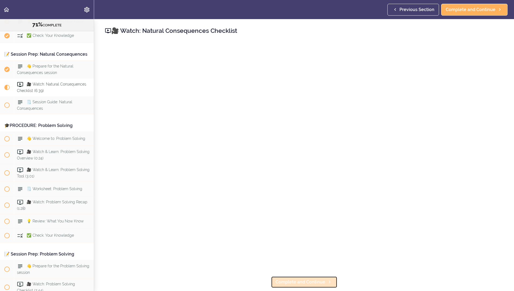
click at [315, 279] on span "Complete and Continue" at bounding box center [301, 282] width 50 height 6
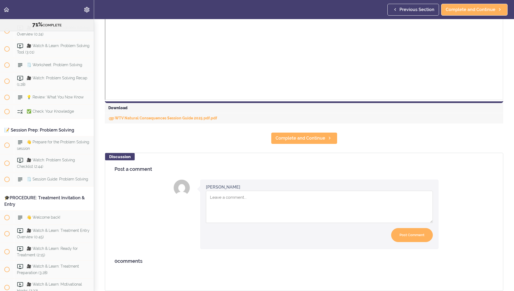
scroll to position [198, 0]
click at [307, 139] on span "Complete and Continue" at bounding box center [301, 138] width 50 height 6
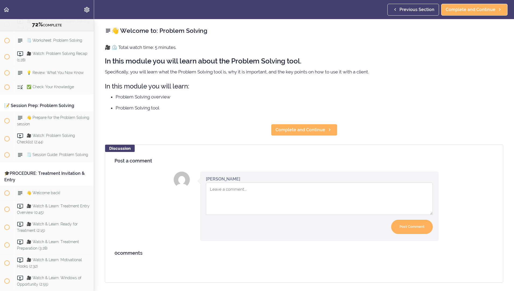
scroll to position [2698, 0]
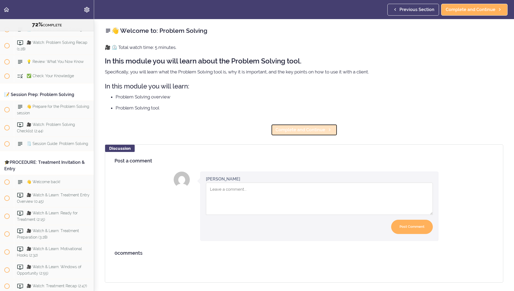
click at [307, 127] on span "Complete and Continue" at bounding box center [301, 130] width 50 height 6
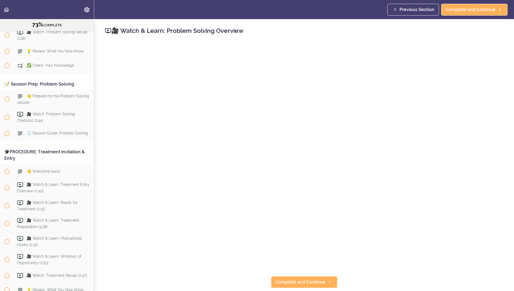
scroll to position [2712, 0]
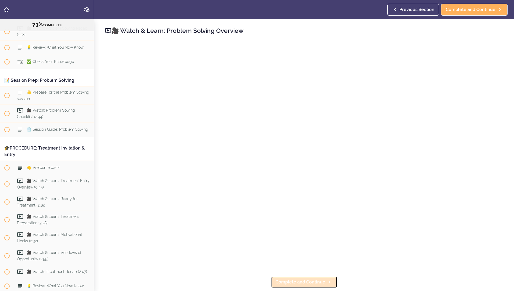
click at [291, 284] on link "Complete and Continue" at bounding box center [304, 282] width 66 height 12
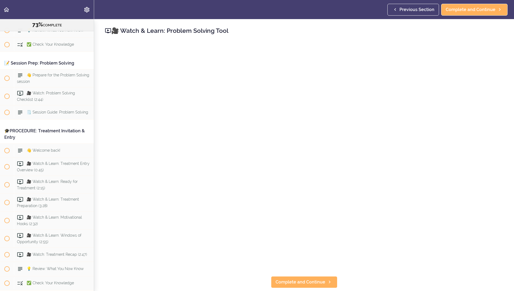
scroll to position [2730, 0]
click at [291, 280] on span "Complete and Continue" at bounding box center [301, 282] width 50 height 6
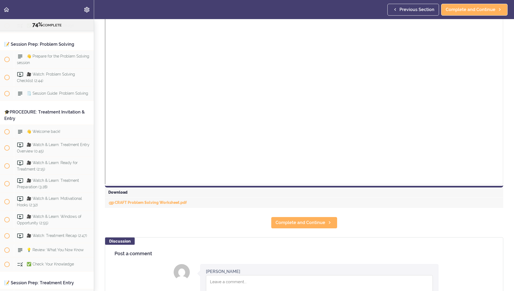
scroll to position [112, 0]
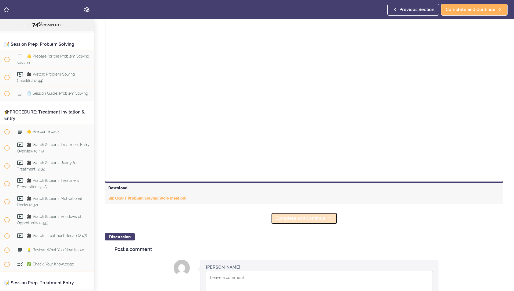
click at [301, 216] on span "Complete and Continue" at bounding box center [301, 218] width 50 height 6
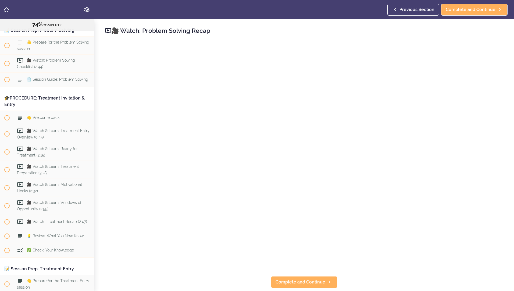
scroll to position [2762, 0]
click at [309, 280] on span "Complete and Continue" at bounding box center [301, 282] width 50 height 6
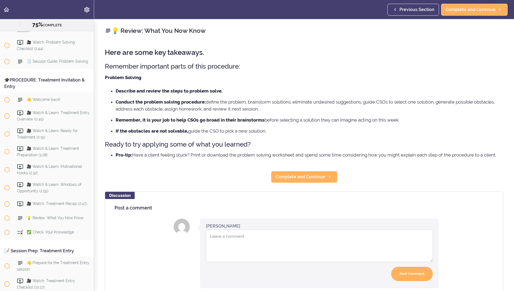
scroll to position [2, 0]
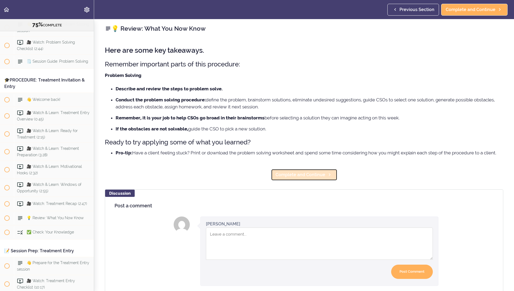
click at [296, 180] on link "Complete and Continue" at bounding box center [304, 175] width 66 height 12
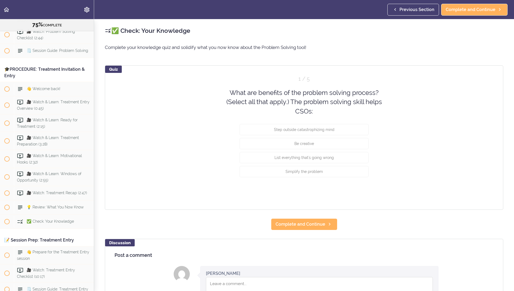
scroll to position [2794, 0]
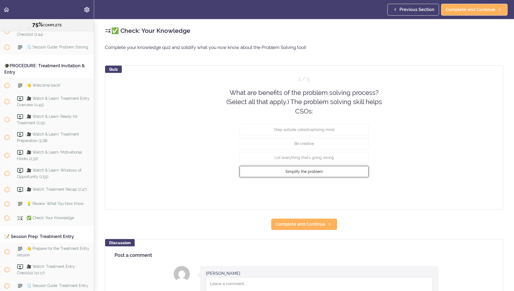
click at [248, 176] on button "Simplify the problem" at bounding box center [304, 171] width 129 height 11
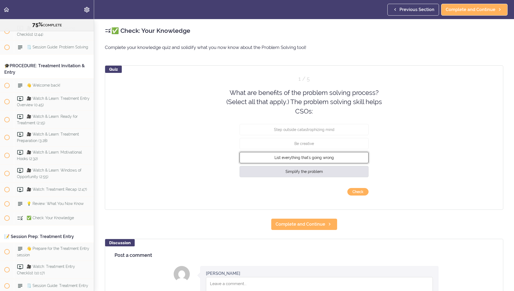
click at [255, 162] on button "List everything that's going wrong" at bounding box center [304, 157] width 129 height 11
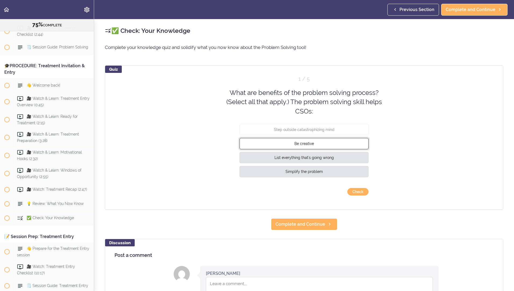
click at [252, 147] on button "Be creative" at bounding box center [304, 143] width 129 height 11
click at [347, 192] on button "Check" at bounding box center [357, 192] width 21 height 8
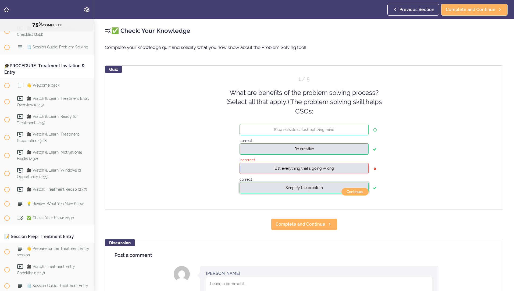
click at [358, 187] on button "Simplify the problem" at bounding box center [304, 187] width 129 height 11
click at [352, 189] on button "Continue ›" at bounding box center [354, 192] width 27 height 8
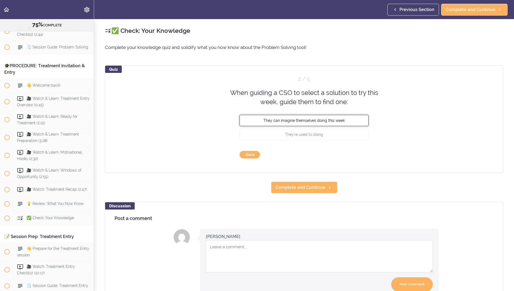
click at [277, 122] on span "They can imagine themselves doing this week" at bounding box center [303, 120] width 81 height 4
click at [359, 154] on button "Check" at bounding box center [357, 155] width 21 height 8
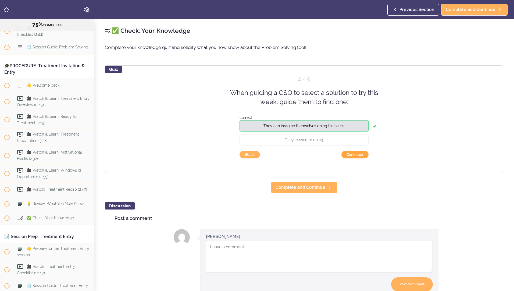
click at [348, 152] on button "Continue ›" at bounding box center [354, 155] width 27 height 8
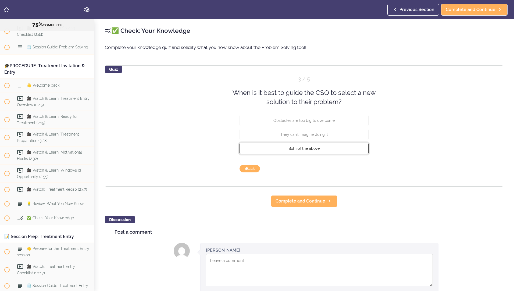
click at [298, 145] on button "Both of the above" at bounding box center [304, 147] width 129 height 11
click at [351, 166] on button "Check" at bounding box center [357, 169] width 21 height 8
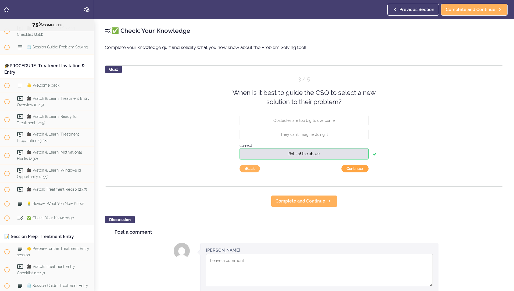
click at [348, 169] on button "Continue ›" at bounding box center [354, 169] width 27 height 8
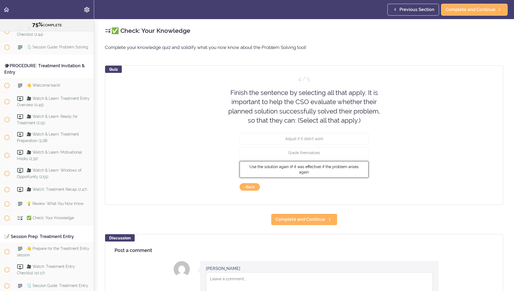
click at [312, 167] on span "Use the solution again (if it was effective) if the problem arises again" at bounding box center [303, 170] width 109 height 10
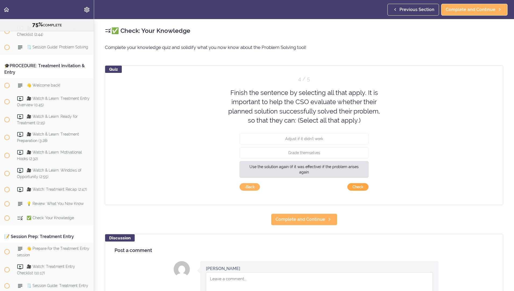
click at [353, 187] on button "Check" at bounding box center [357, 187] width 21 height 8
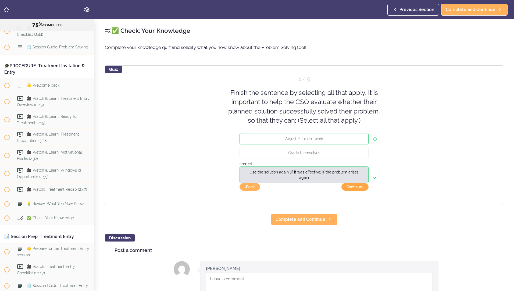
click at [352, 187] on button "Continue ›" at bounding box center [354, 187] width 27 height 8
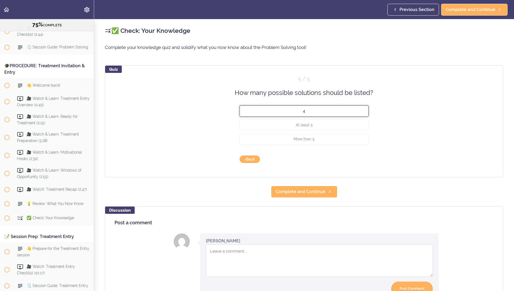
click at [287, 109] on button "4" at bounding box center [304, 110] width 129 height 11
click at [352, 158] on button "Check" at bounding box center [357, 159] width 21 height 8
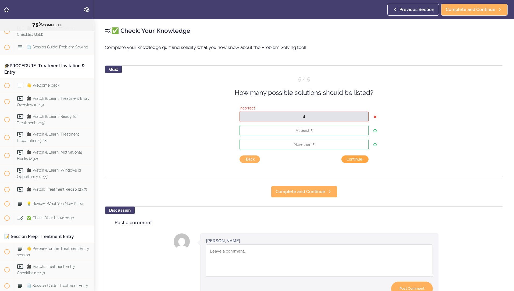
click at [353, 155] on button "Continue ›" at bounding box center [354, 159] width 27 height 8
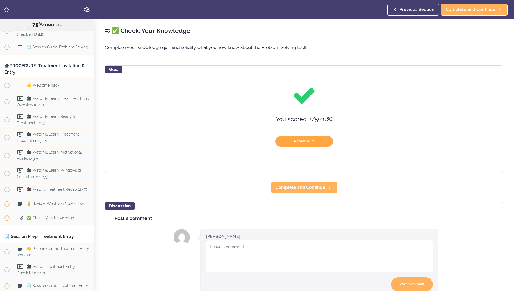
click at [291, 138] on button "Retake Quiz" at bounding box center [304, 141] width 58 height 10
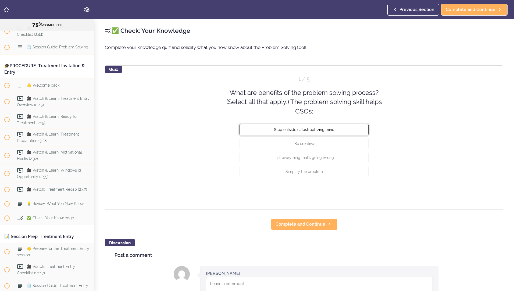
click at [266, 129] on button "Step outside catastrophizing mind" at bounding box center [304, 129] width 129 height 11
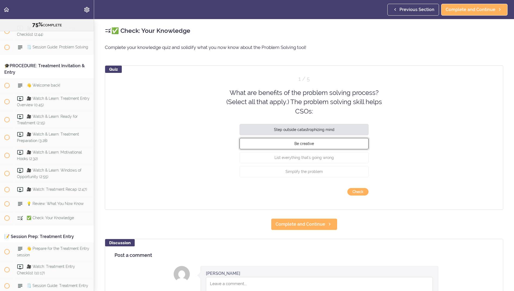
click at [277, 138] on button "Be creative" at bounding box center [304, 143] width 129 height 11
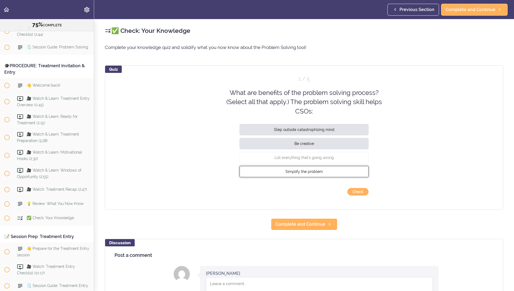
click at [289, 168] on button "Simplify the problem" at bounding box center [304, 171] width 129 height 11
click at [352, 190] on button "Check" at bounding box center [357, 192] width 21 height 8
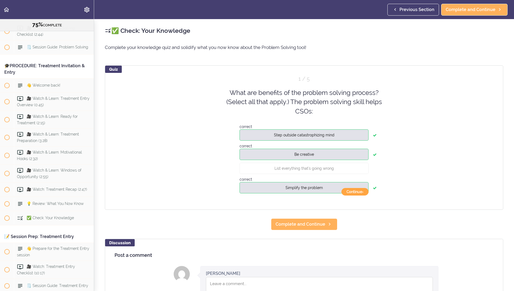
click at [351, 192] on button "Continue ›" at bounding box center [354, 192] width 27 height 8
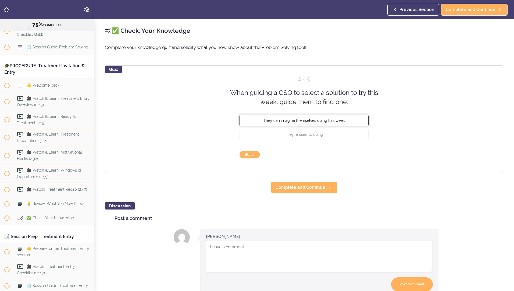
click at [273, 115] on button "They can imagine themselves doing this week" at bounding box center [304, 120] width 129 height 11
click at [354, 155] on button "Check" at bounding box center [357, 155] width 21 height 8
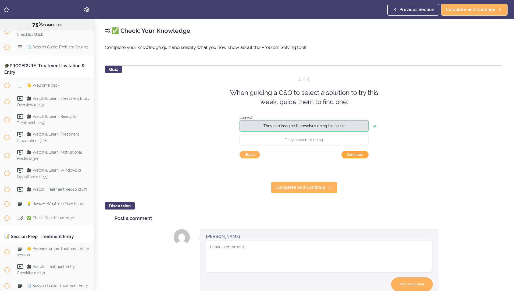
click at [352, 155] on button "Continue ›" at bounding box center [354, 155] width 27 height 8
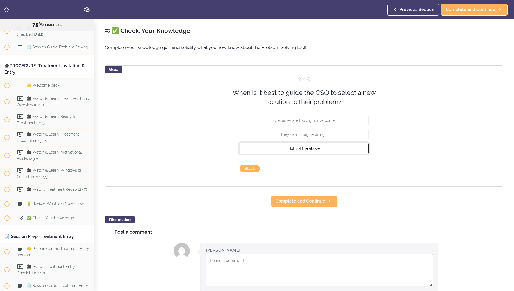
click at [304, 152] on button "Both of the above" at bounding box center [304, 147] width 129 height 11
click at [348, 166] on button "Check" at bounding box center [357, 169] width 21 height 8
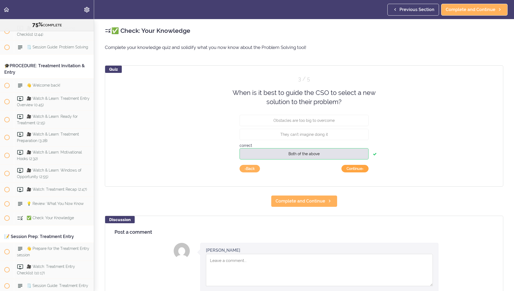
click at [348, 169] on button "Continue ›" at bounding box center [354, 169] width 27 height 8
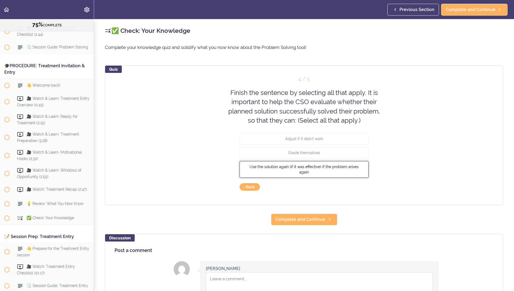
click at [303, 171] on button "Use the solution again (if it was effective) if the problem arises again" at bounding box center [304, 169] width 129 height 17
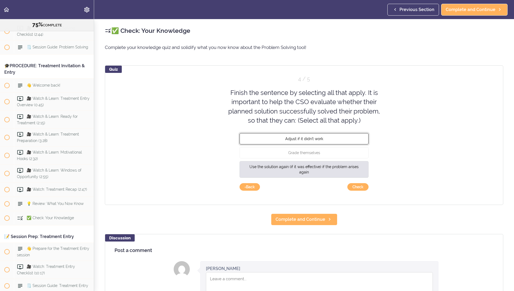
click at [284, 135] on button "Adjust if it didn't work" at bounding box center [304, 138] width 129 height 11
click at [359, 188] on button "Check" at bounding box center [357, 187] width 21 height 8
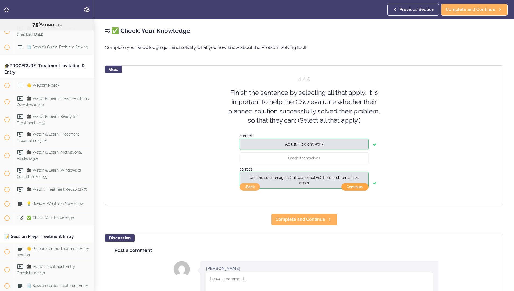
click at [355, 185] on button "Continue ›" at bounding box center [354, 187] width 27 height 8
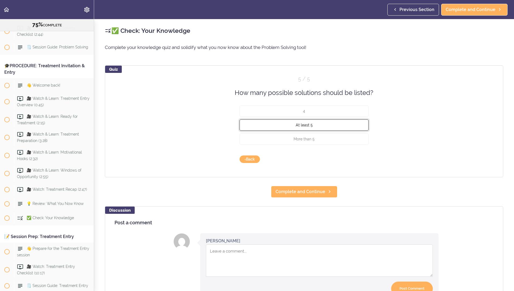
click at [296, 127] on span "At least 5" at bounding box center [304, 125] width 17 height 4
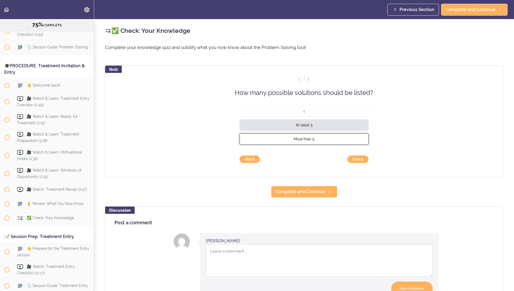
click at [302, 138] on span "More than 5" at bounding box center [304, 139] width 21 height 4
click at [350, 161] on button "Check" at bounding box center [357, 159] width 21 height 8
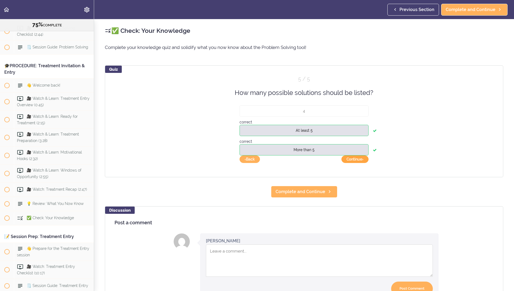
click at [347, 161] on button "Continue ›" at bounding box center [354, 159] width 27 height 8
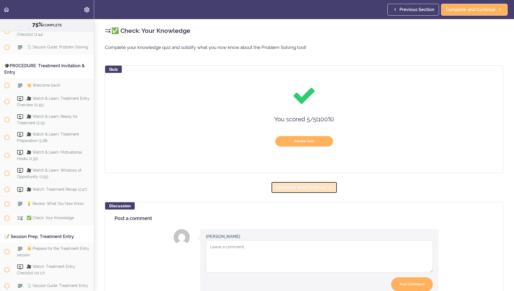
click at [289, 184] on span "Complete and Continue" at bounding box center [301, 187] width 50 height 6
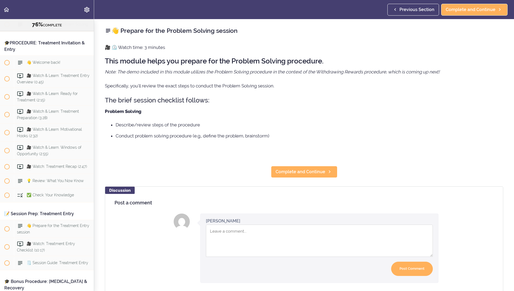
scroll to position [2826, 0]
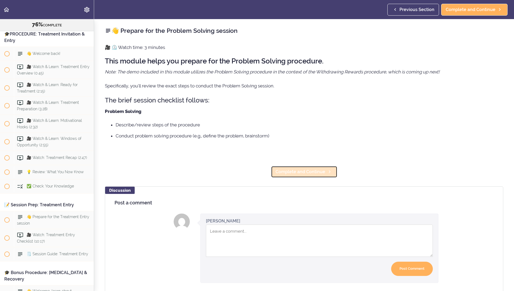
click at [291, 176] on link "Complete and Continue" at bounding box center [304, 172] width 66 height 12
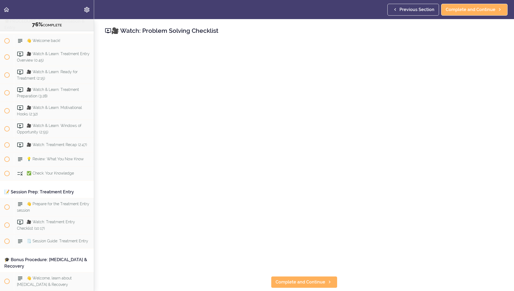
scroll to position [2844, 0]
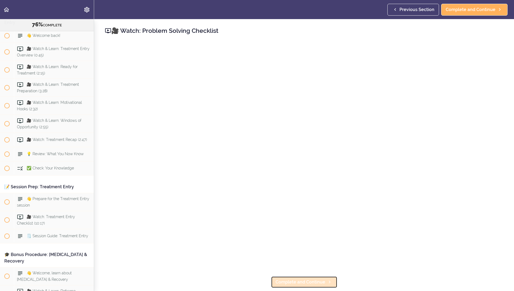
click at [289, 276] on link "Complete and Continue" at bounding box center [304, 282] width 66 height 12
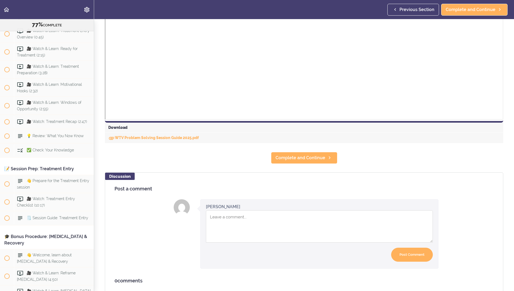
scroll to position [179, 0]
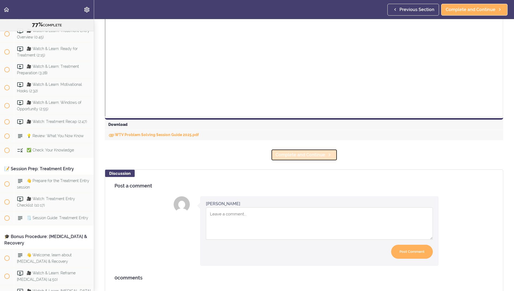
click at [307, 151] on link "Complete and Continue" at bounding box center [304, 155] width 66 height 12
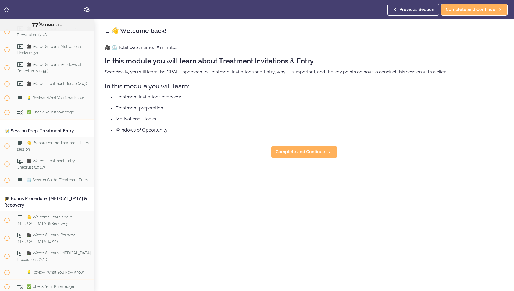
scroll to position [2900, 0]
click at [304, 152] on span "Complete and Continue" at bounding box center [301, 152] width 50 height 6
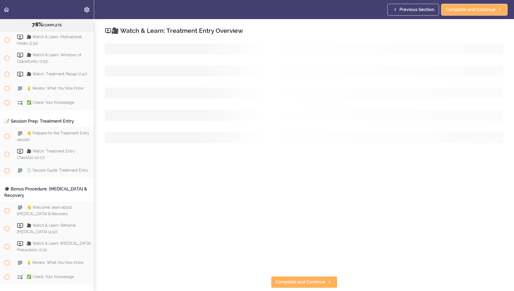
scroll to position [2914, 0]
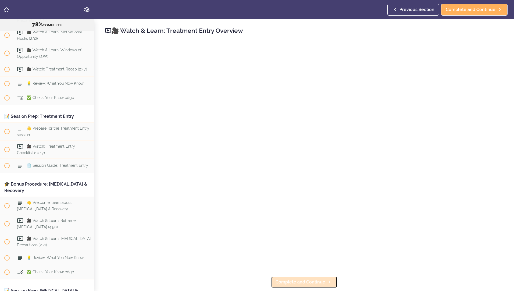
click at [303, 281] on span "Complete and Continue" at bounding box center [301, 282] width 50 height 6
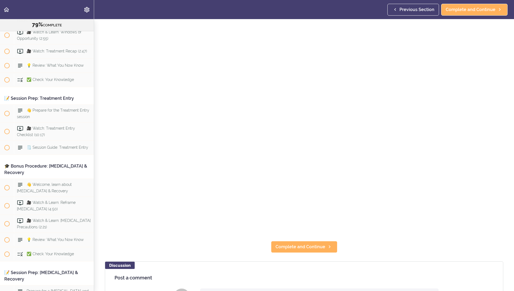
scroll to position [43, 0]
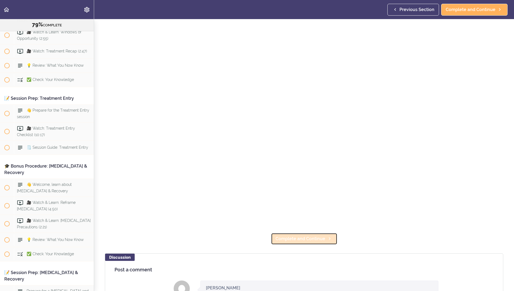
click at [310, 241] on link "Complete and Continue" at bounding box center [304, 239] width 66 height 12
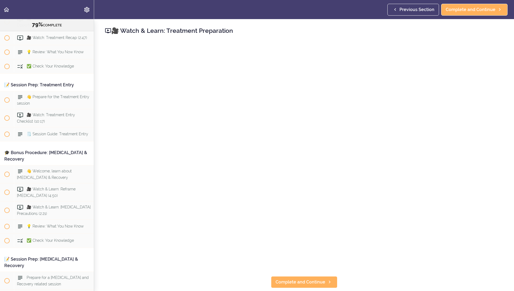
scroll to position [2950, 0]
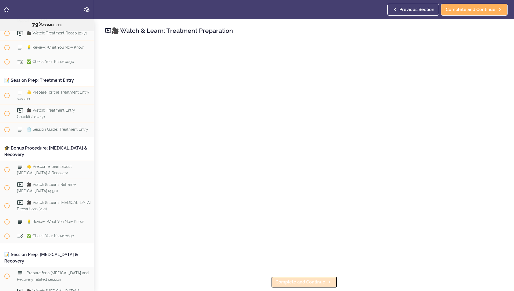
click at [288, 284] on link "Complete and Continue" at bounding box center [304, 282] width 66 height 12
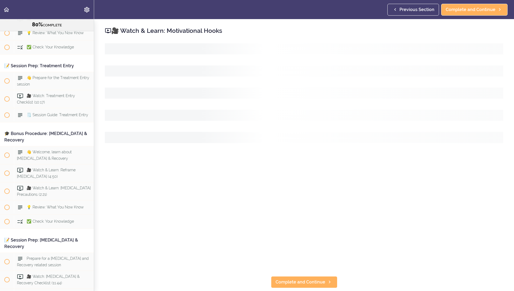
scroll to position [2968, 0]
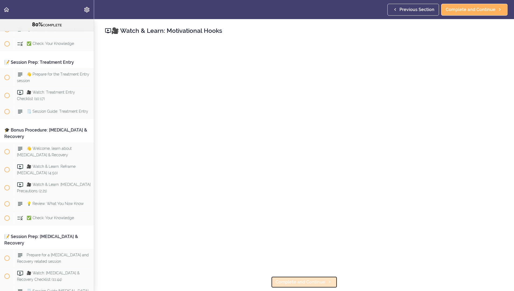
click at [290, 281] on span "Complete and Continue" at bounding box center [301, 282] width 50 height 6
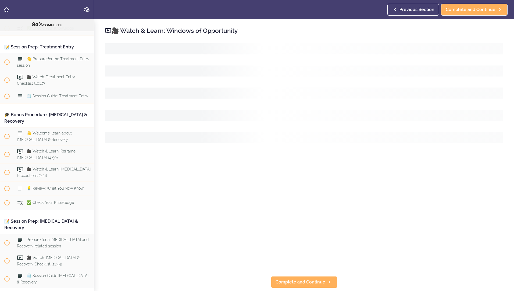
scroll to position [2986, 0]
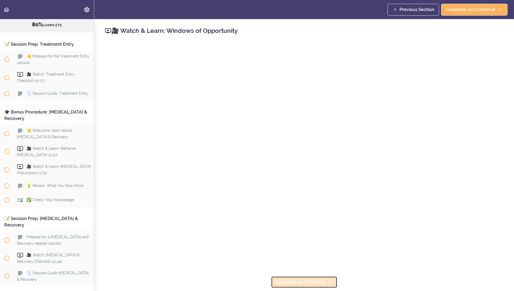
click at [292, 279] on span "Complete and Continue" at bounding box center [301, 282] width 50 height 6
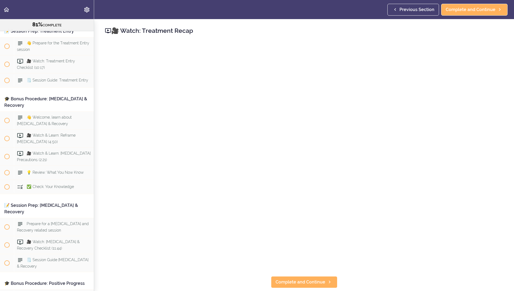
scroll to position [3004, 0]
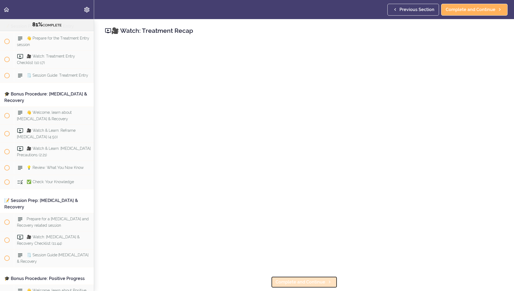
click at [301, 282] on span "Complete and Continue" at bounding box center [301, 282] width 50 height 6
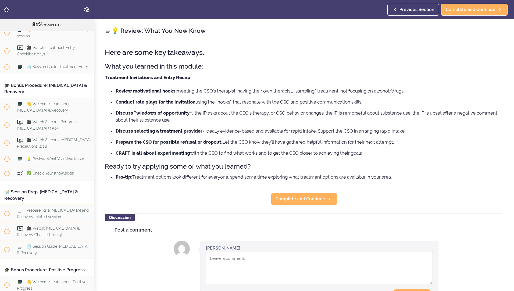
scroll to position [3019, 0]
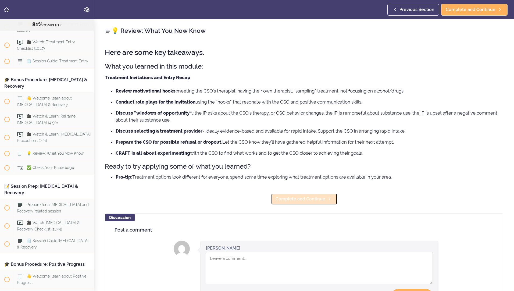
click at [299, 201] on span "Complete and Continue" at bounding box center [301, 199] width 50 height 6
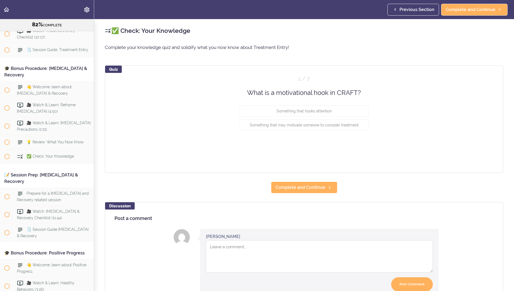
scroll to position [3033, 0]
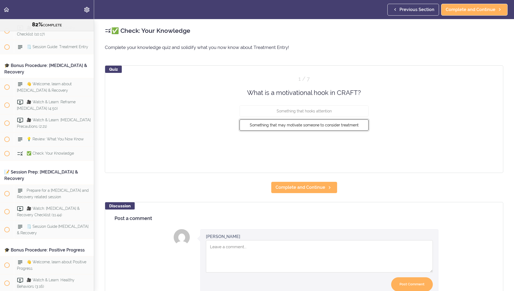
click at [256, 129] on button "Something that may motivate someone to consider treatment" at bounding box center [304, 124] width 129 height 11
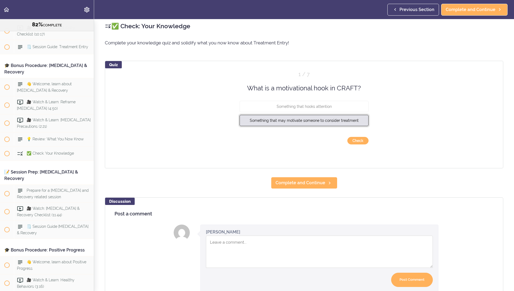
scroll to position [5, 0]
click at [355, 142] on button "Check" at bounding box center [357, 140] width 21 height 8
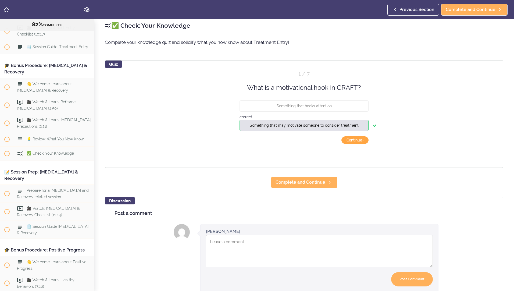
click at [346, 142] on button "Continue ›" at bounding box center [354, 140] width 27 height 8
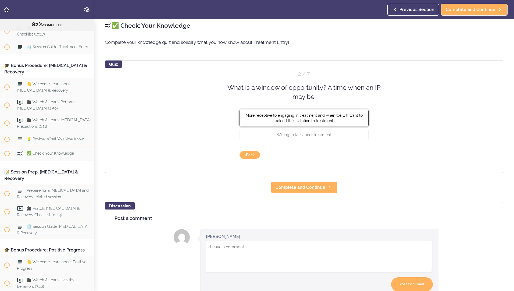
click at [301, 113] on span "More receptive to engaging in treatment and when we will want to extend the inv…" at bounding box center [304, 118] width 117 height 10
click at [361, 152] on button "Check" at bounding box center [357, 155] width 21 height 8
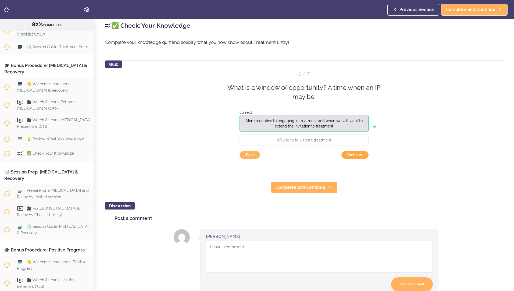
click at [354, 154] on button "Continue ›" at bounding box center [354, 155] width 27 height 8
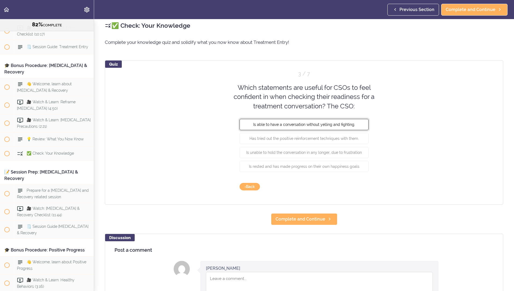
click at [244, 128] on button "Is able to have a conversation without yelling and fighting." at bounding box center [304, 124] width 129 height 11
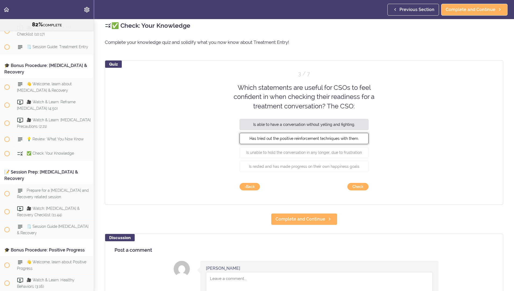
click at [246, 135] on button "Has tried out the positive reinforcement techniques with them." at bounding box center [304, 138] width 129 height 11
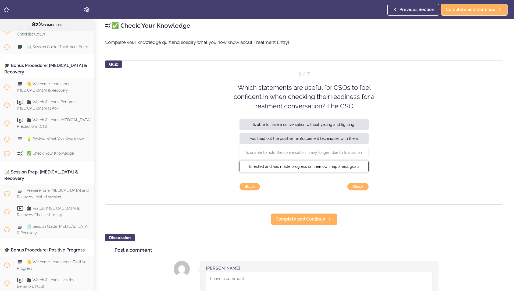
click at [283, 169] on button "Is rested and has made progress on their own happiness goals" at bounding box center [304, 166] width 129 height 11
click at [355, 187] on button "Check" at bounding box center [357, 187] width 21 height 8
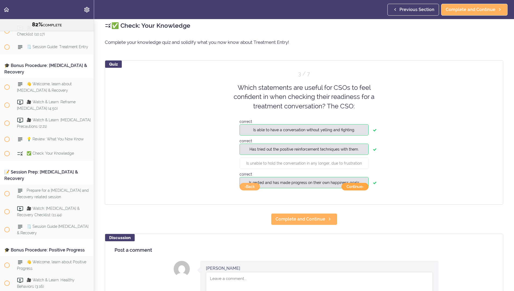
click at [357, 189] on button "Continue ›" at bounding box center [354, 187] width 27 height 8
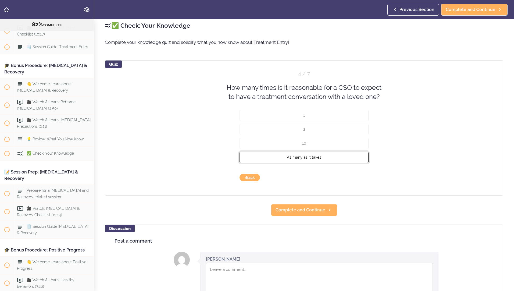
click at [308, 157] on span "As many as it takes" at bounding box center [304, 157] width 34 height 4
click at [356, 177] on button "Check" at bounding box center [357, 178] width 21 height 8
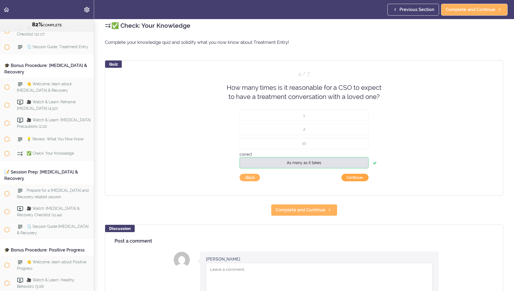
click at [349, 178] on button "Continue ›" at bounding box center [354, 178] width 27 height 8
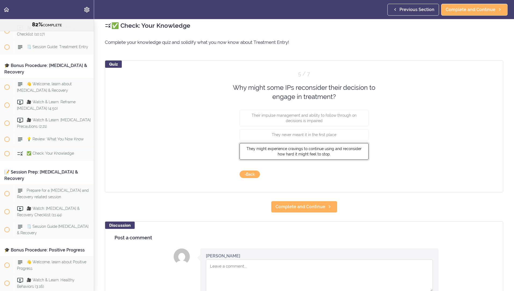
click at [307, 145] on button "They might experience cravings to continue using and reconsider how hard it mig…" at bounding box center [304, 151] width 129 height 17
click at [356, 176] on button "Check" at bounding box center [357, 174] width 21 height 8
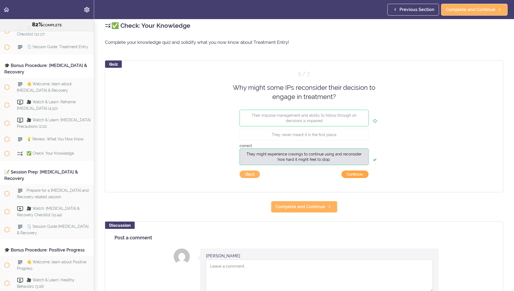
click at [342, 175] on button "Continue ›" at bounding box center [354, 174] width 27 height 8
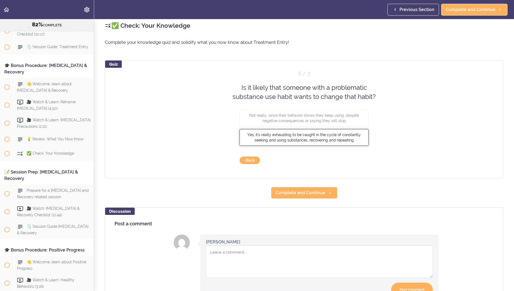
click at [288, 143] on button "Yes, it's really exhausting to be caught in the cycle of constantly seeking and…" at bounding box center [304, 137] width 129 height 17
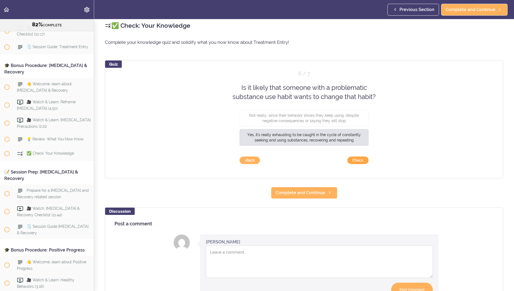
click at [352, 161] on button "Check" at bounding box center [357, 160] width 21 height 8
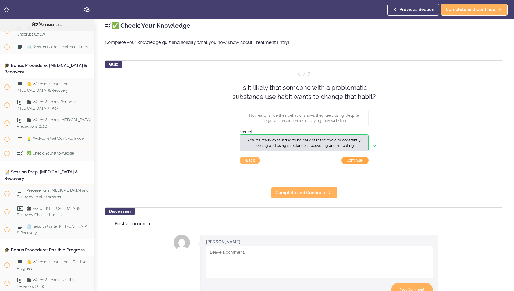
click at [349, 160] on button "Continue ›" at bounding box center [354, 160] width 27 height 8
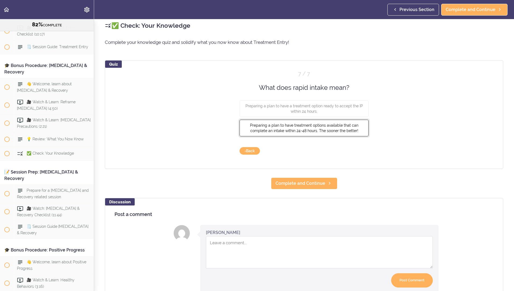
click at [310, 132] on span "Preparing a plan to have treatment options available that can complete an intak…" at bounding box center [304, 128] width 108 height 10
click at [351, 148] on button "Check" at bounding box center [357, 151] width 21 height 8
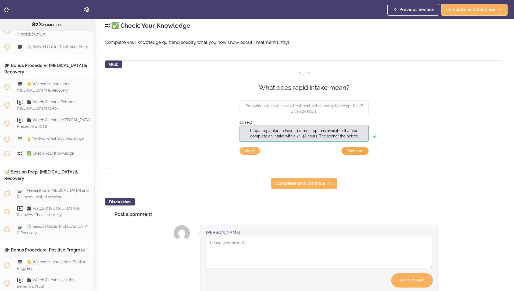
click at [351, 150] on button "Continue ›" at bounding box center [354, 151] width 27 height 8
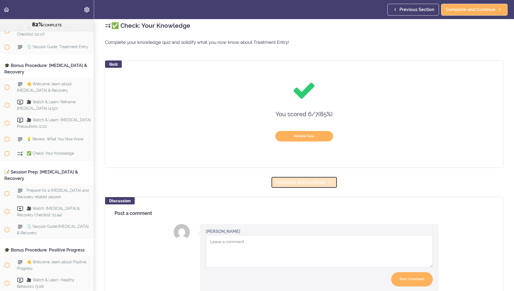
click at [305, 178] on link "Complete and Continue" at bounding box center [304, 182] width 66 height 12
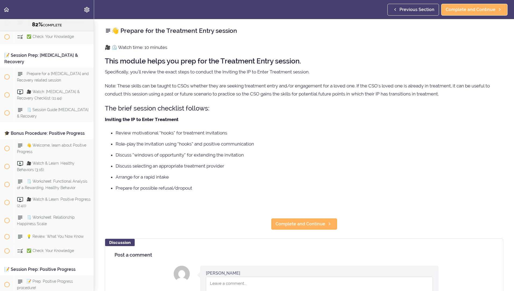
scroll to position [3149, 0]
click at [284, 225] on span "Complete and Continue" at bounding box center [301, 224] width 50 height 6
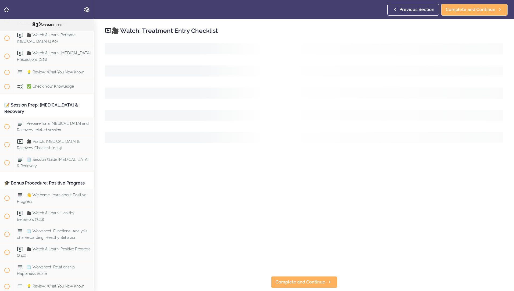
scroll to position [3083, 0]
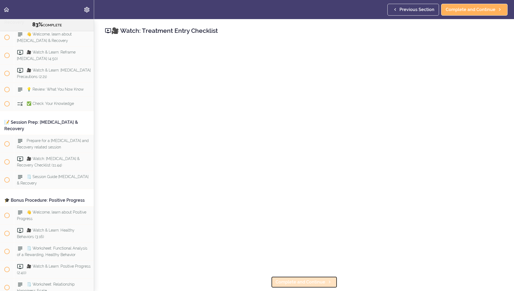
click at [302, 279] on span "Complete and Continue" at bounding box center [301, 282] width 50 height 6
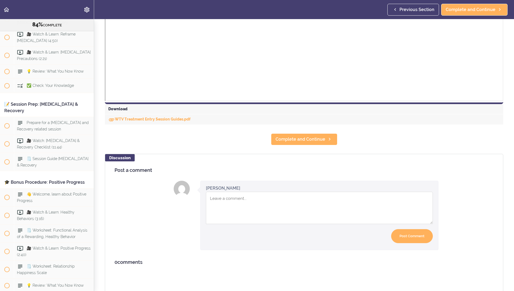
scroll to position [199, 0]
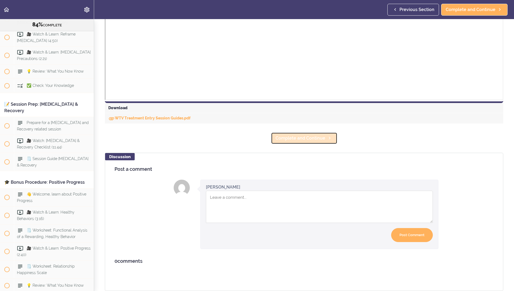
click at [302, 138] on link "Complete and Continue" at bounding box center [304, 138] width 66 height 12
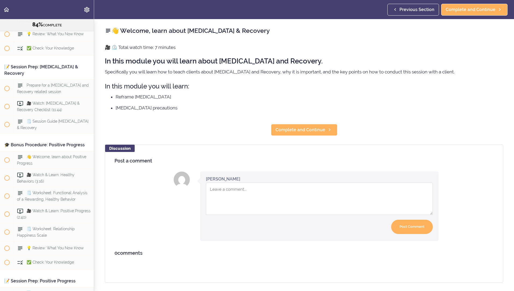
scroll to position [3139, 0]
click at [297, 124] on link "Complete and Continue" at bounding box center [304, 130] width 66 height 12
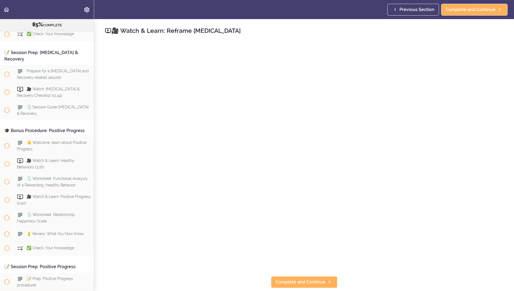
scroll to position [3157, 0]
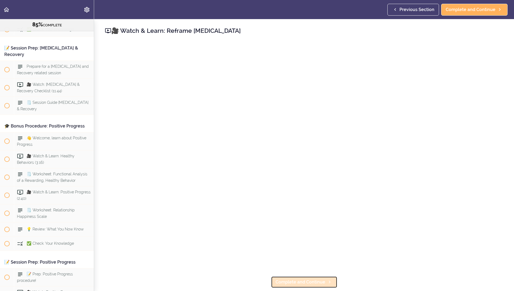
click at [286, 279] on span "Complete and Continue" at bounding box center [301, 282] width 50 height 6
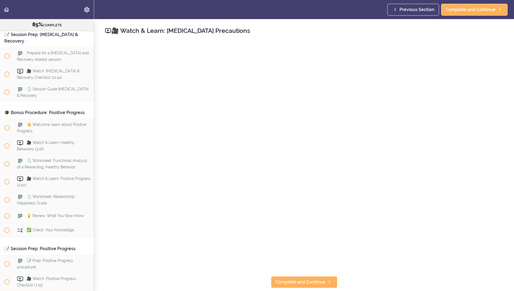
scroll to position [3175, 0]
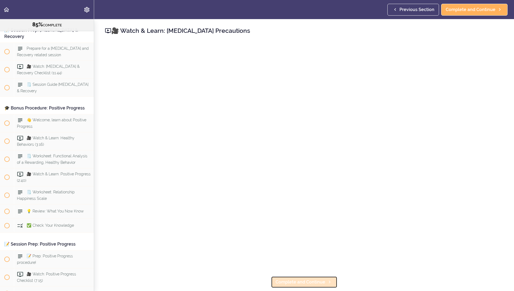
click at [301, 279] on span "Complete and Continue" at bounding box center [301, 282] width 50 height 6
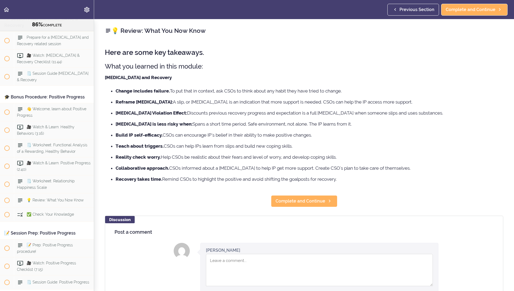
scroll to position [3193, 0]
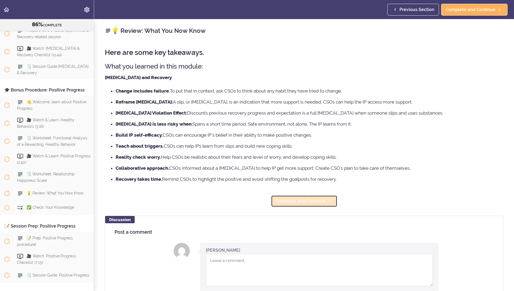
click at [278, 201] on span "Complete and Continue" at bounding box center [301, 201] width 50 height 6
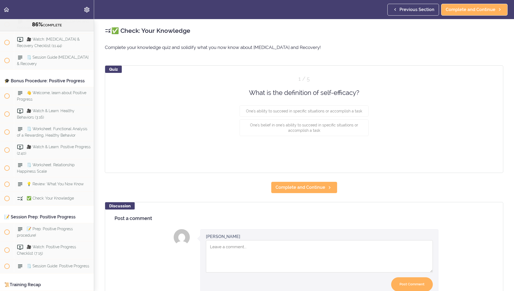
scroll to position [3207, 0]
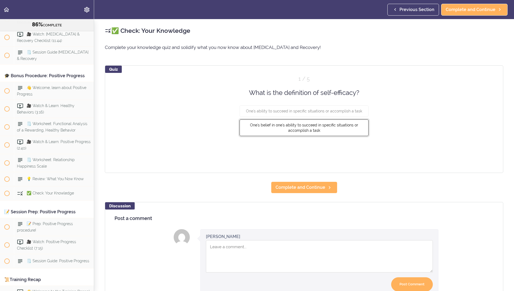
click at [348, 130] on button "One's belief in one's ability to succeed in specific situations or accomplish a…" at bounding box center [304, 127] width 129 height 17
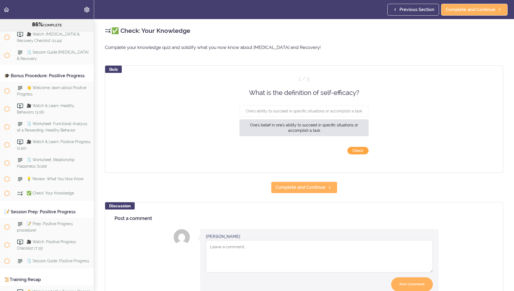
click at [357, 151] on button "Check" at bounding box center [357, 151] width 21 height 8
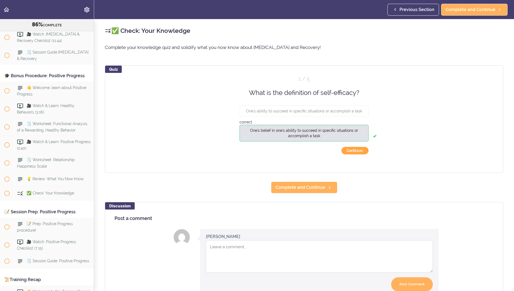
click at [356, 152] on button "Continue ›" at bounding box center [354, 151] width 27 height 8
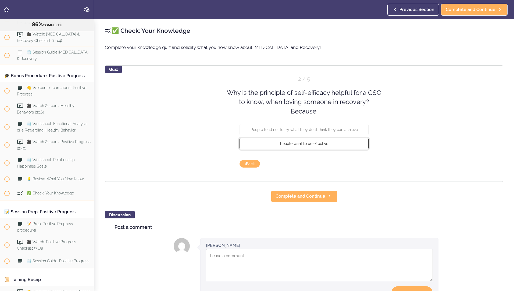
click at [345, 145] on button "People want to be effective" at bounding box center [304, 143] width 129 height 11
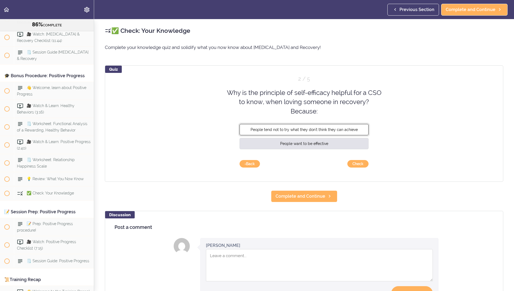
click at [350, 129] on span "People tend not to try what they don't think they can achieve" at bounding box center [304, 129] width 107 height 4
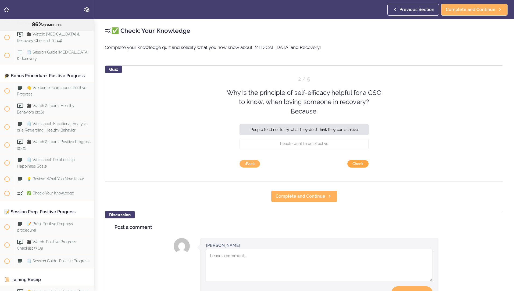
click at [358, 166] on button "Check" at bounding box center [357, 164] width 21 height 8
click at [358, 166] on button "Continue ›" at bounding box center [354, 164] width 27 height 8
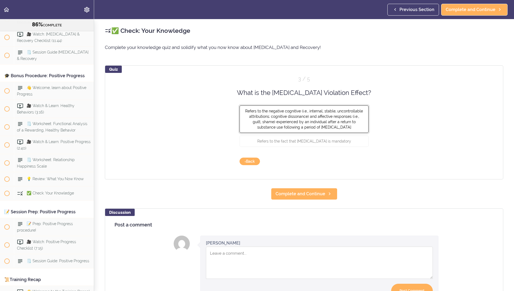
click at [330, 121] on span "Refers to the negative cognitive (i.e., internal, stable, uncontrollable attrib…" at bounding box center [304, 119] width 118 height 20
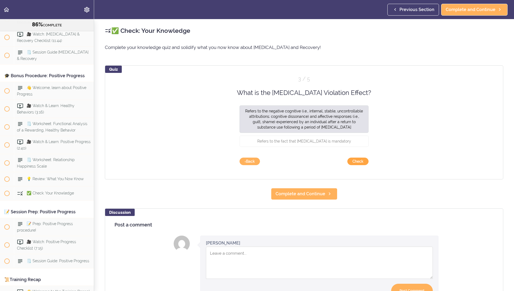
click at [356, 160] on button "Check" at bounding box center [357, 162] width 21 height 8
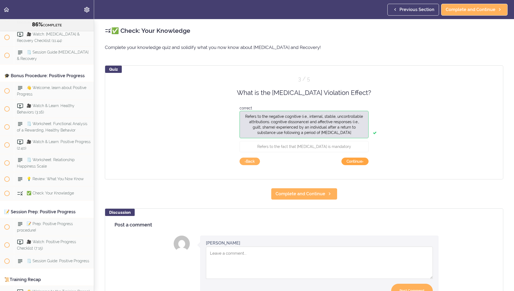
click at [356, 160] on button "Continue ›" at bounding box center [354, 162] width 27 height 8
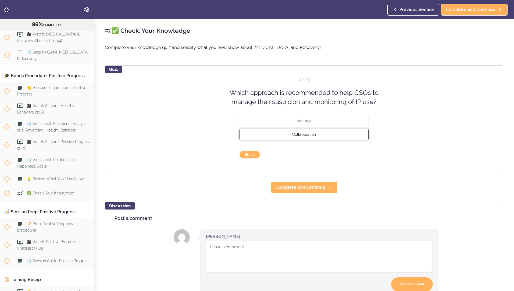
click at [357, 133] on button "Collaboration" at bounding box center [304, 133] width 129 height 11
click at [360, 157] on button "Check" at bounding box center [357, 155] width 21 height 8
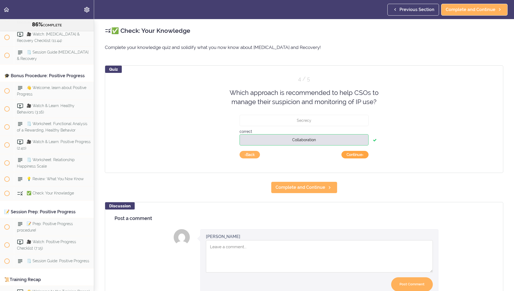
click at [350, 154] on button "Continue ›" at bounding box center [354, 155] width 27 height 8
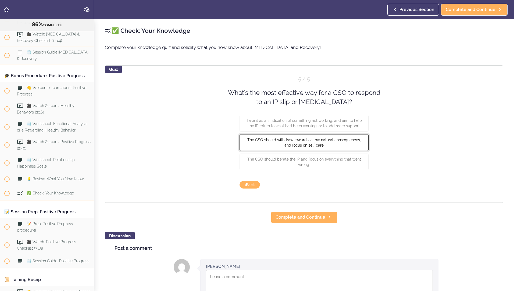
click at [346, 140] on span "The CSO should withdraw rewards, allow natural consequences, and focus on self …" at bounding box center [303, 142] width 113 height 10
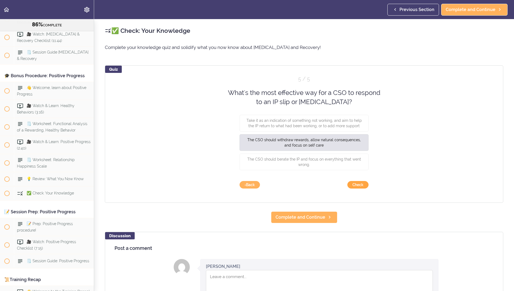
click at [360, 187] on button "Check" at bounding box center [357, 185] width 21 height 8
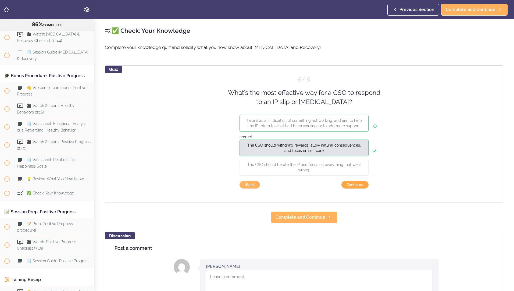
click at [360, 187] on button "Continue ›" at bounding box center [354, 185] width 27 height 8
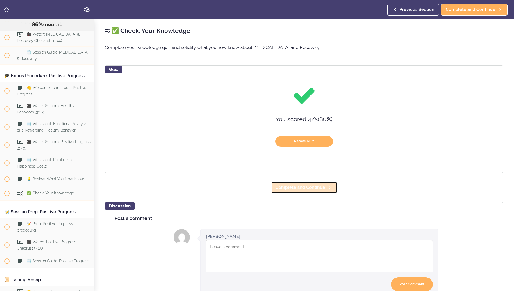
click at [320, 193] on link "Complete and Continue" at bounding box center [304, 187] width 66 height 12
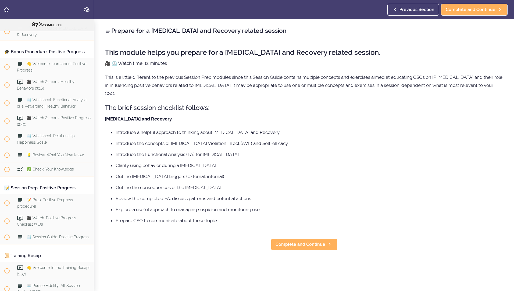
scroll to position [3239, 0]
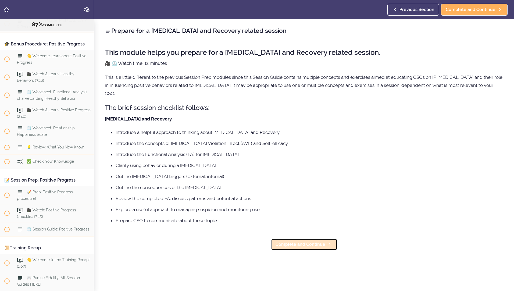
click at [307, 250] on link "Complete and Continue" at bounding box center [304, 244] width 66 height 12
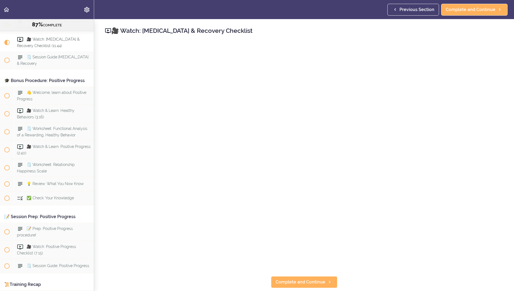
scroll to position [3202, 0]
click at [288, 285] on link "Complete and Continue" at bounding box center [304, 282] width 66 height 12
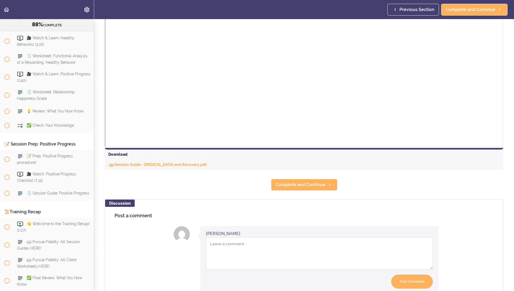
scroll to position [149, 0]
click at [295, 187] on link "Complete and Continue" at bounding box center [304, 184] width 66 height 12
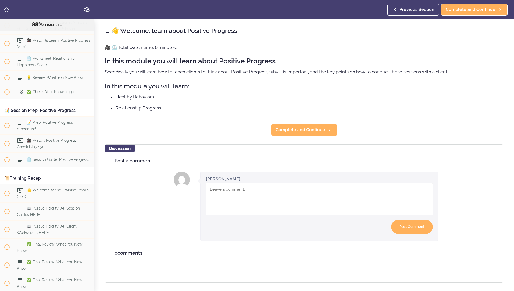
scroll to position [3310, 0]
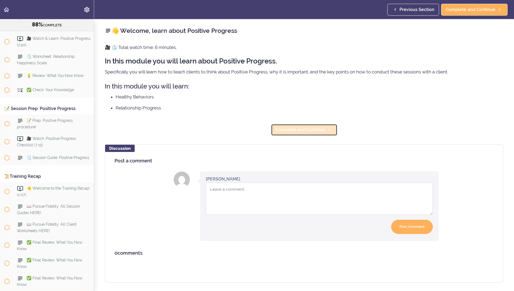
click at [299, 127] on span "Complete and Continue" at bounding box center [301, 130] width 50 height 6
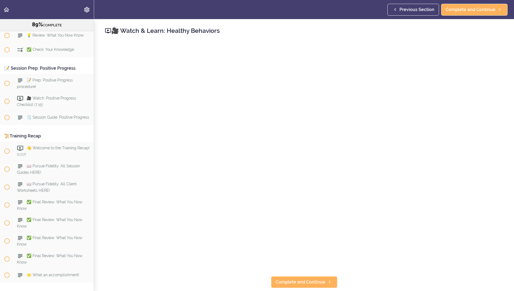
scroll to position [3350, 0]
click at [301, 279] on span "Complete and Continue" at bounding box center [301, 282] width 50 height 6
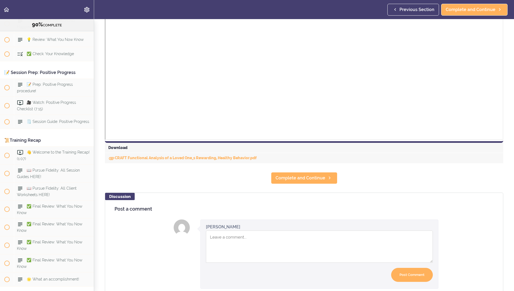
scroll to position [199, 0]
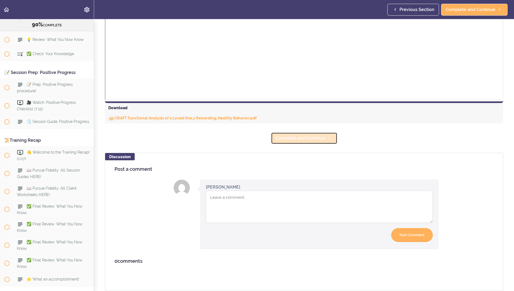
click at [297, 132] on link "Complete and Continue" at bounding box center [304, 138] width 66 height 12
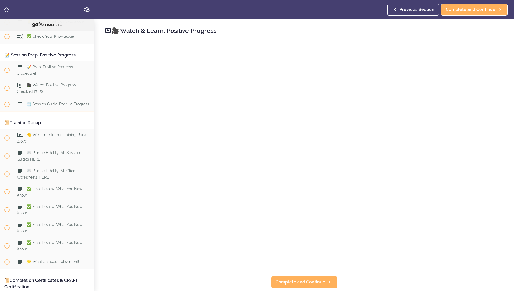
scroll to position [3364, 0]
click at [305, 279] on span "Complete and Continue" at bounding box center [301, 282] width 50 height 6
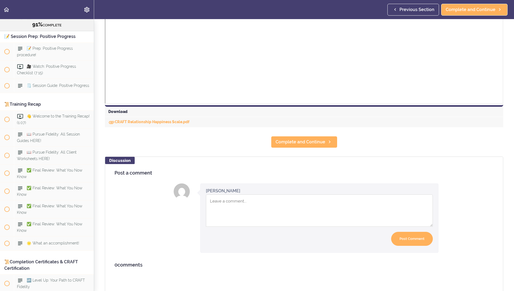
scroll to position [192, 0]
click at [327, 147] on link "Complete and Continue" at bounding box center [304, 141] width 66 height 12
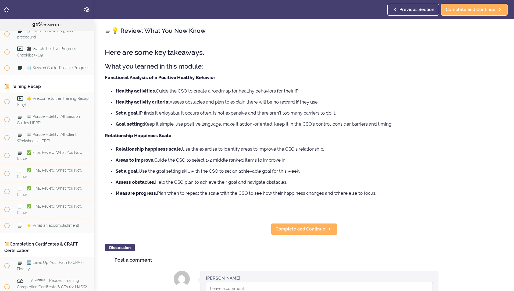
scroll to position [3400, 0]
click at [308, 234] on link "Complete and Continue" at bounding box center [304, 229] width 66 height 12
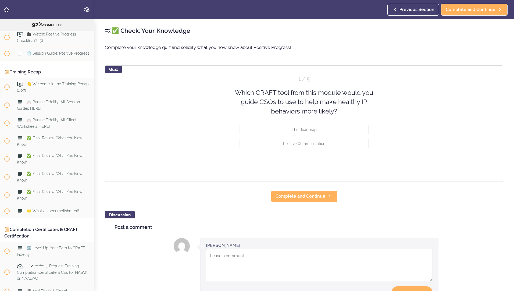
scroll to position [3415, 0]
click at [290, 144] on span "Positive Communication" at bounding box center [304, 143] width 42 height 4
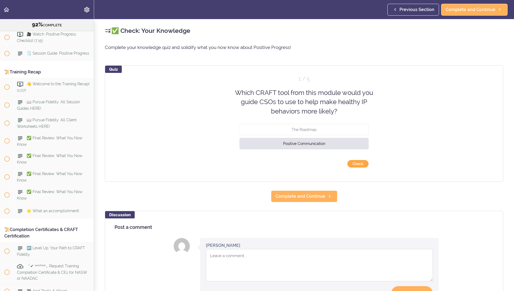
click at [366, 166] on button "Check" at bounding box center [357, 164] width 21 height 8
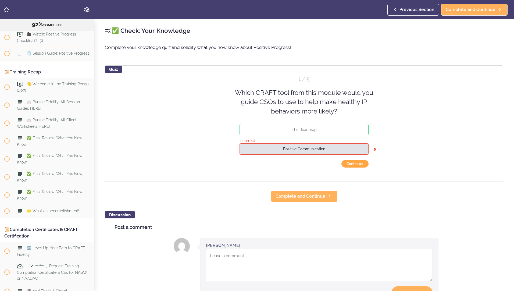
click at [360, 166] on button "Continue ›" at bounding box center [354, 164] width 27 height 8
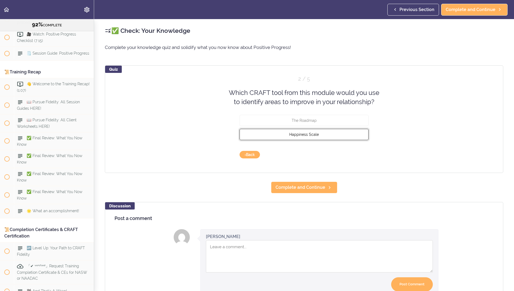
click at [301, 133] on span "Happiness Scale" at bounding box center [304, 134] width 30 height 4
click at [356, 153] on button "Check" at bounding box center [357, 155] width 21 height 8
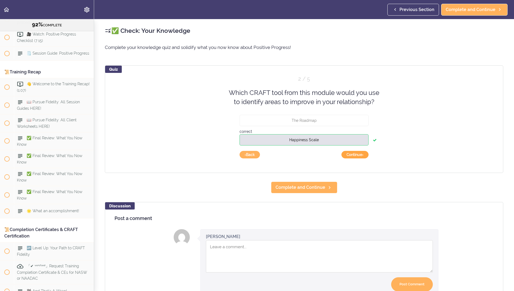
click at [360, 155] on button "Continue ›" at bounding box center [354, 155] width 27 height 8
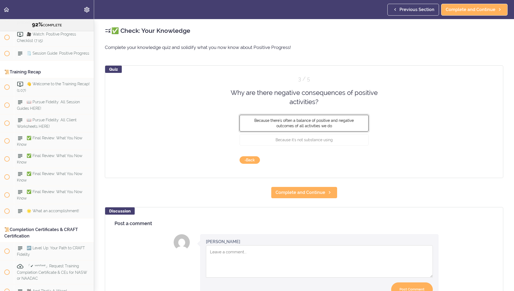
click at [272, 123] on button "Because there's often a balance of positive and negative outcomes of all activi…" at bounding box center [304, 123] width 129 height 17
click at [352, 160] on button "Check" at bounding box center [357, 160] width 21 height 8
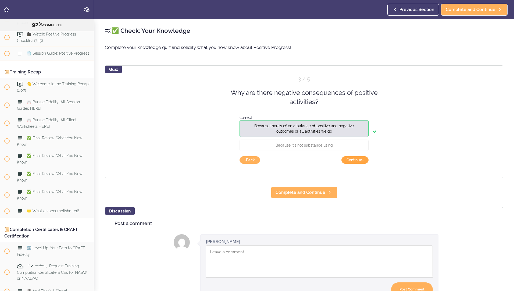
click at [353, 159] on button "Continue ›" at bounding box center [354, 160] width 27 height 8
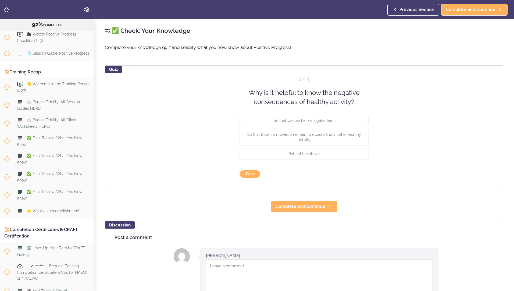
scroll to position [3, 0]
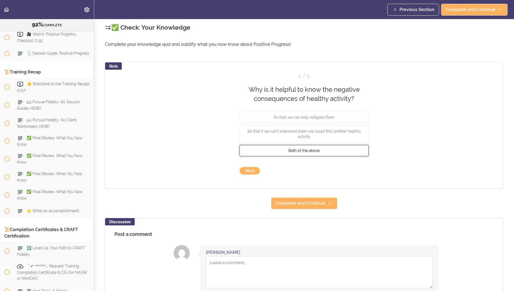
click at [320, 153] on button "Both of the above" at bounding box center [304, 150] width 129 height 11
click at [361, 173] on button "Check" at bounding box center [357, 171] width 21 height 8
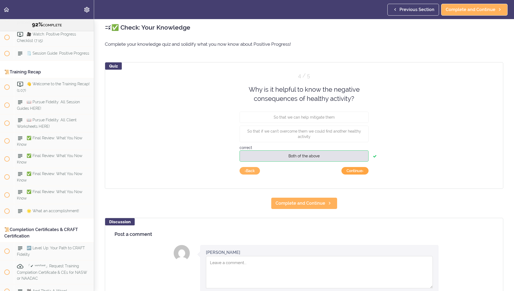
click at [360, 170] on button "Continue ›" at bounding box center [354, 171] width 27 height 8
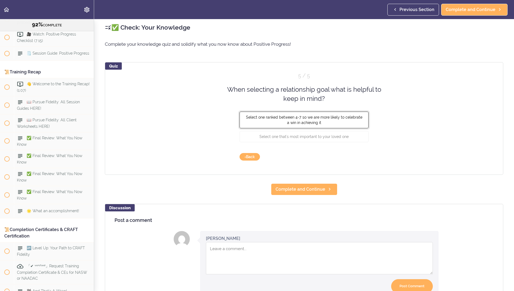
click at [306, 121] on span "Select one ranked between 4-7 so we are more likely to celebrate a win in achie…" at bounding box center [304, 120] width 116 height 10
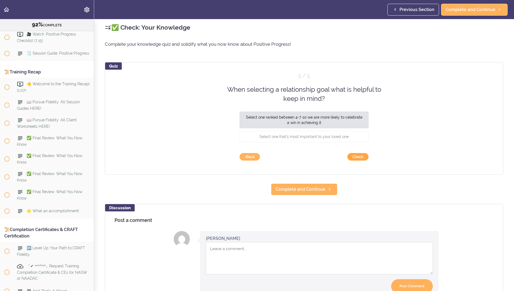
click at [357, 157] on button "Check" at bounding box center [357, 157] width 21 height 8
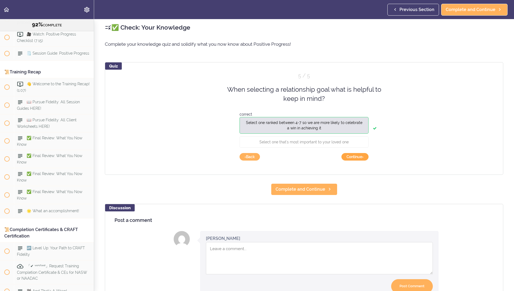
click at [354, 158] on button "Continue ›" at bounding box center [354, 157] width 27 height 8
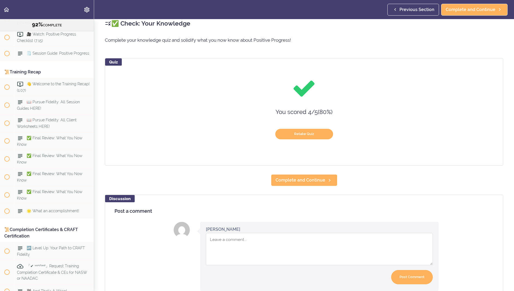
scroll to position [8, 0]
click at [292, 178] on span "Complete and Continue" at bounding box center [301, 180] width 50 height 6
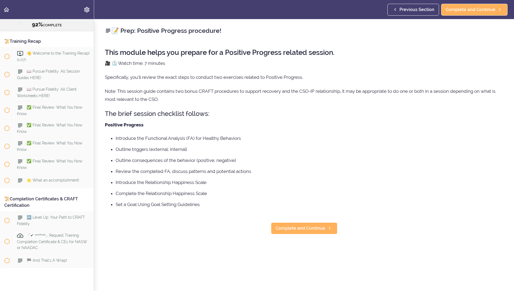
scroll to position [3446, 0]
click at [297, 233] on link "Complete and Continue" at bounding box center [304, 228] width 66 height 12
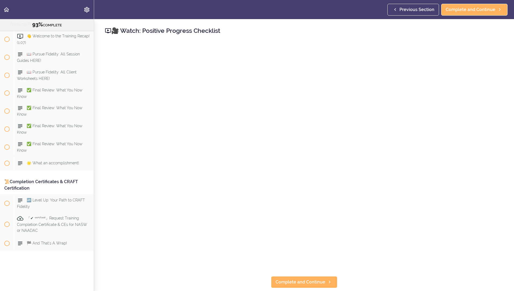
scroll to position [3464, 0]
click at [305, 280] on span "Complete and Continue" at bounding box center [301, 282] width 50 height 6
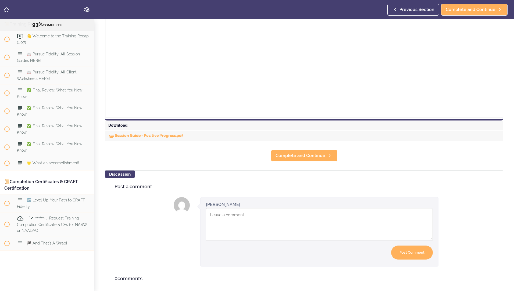
scroll to position [180, 0]
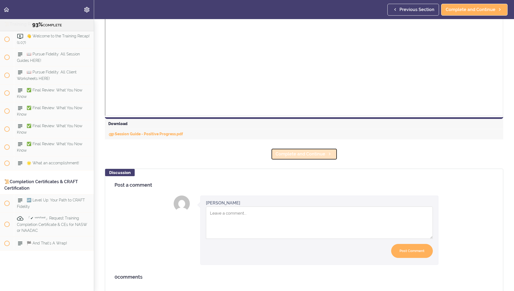
click at [279, 155] on span "Complete and Continue" at bounding box center [301, 154] width 50 height 6
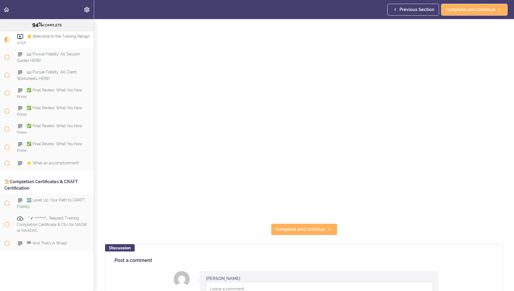
scroll to position [138, 0]
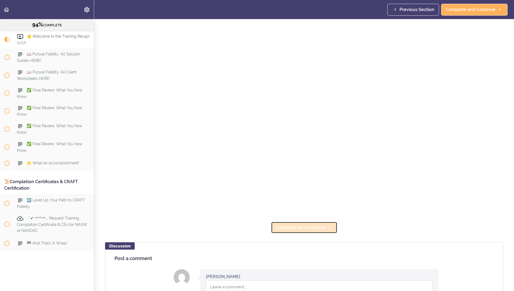
click at [315, 224] on span "Complete and Continue" at bounding box center [301, 227] width 50 height 6
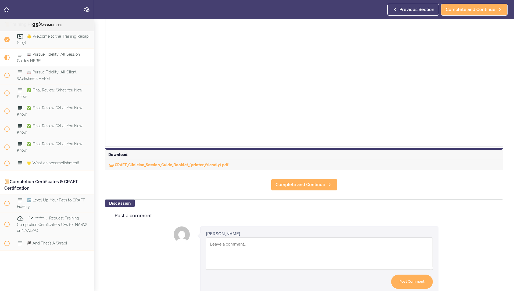
scroll to position [500, 0]
click at [298, 178] on link "Complete and Continue" at bounding box center [304, 184] width 66 height 12
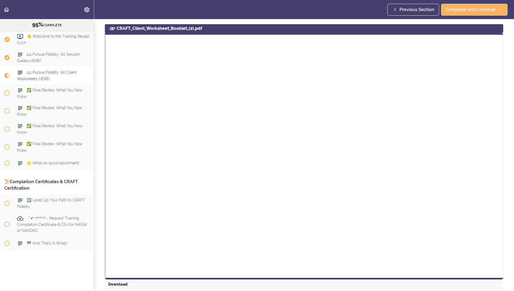
scroll to position [375, 0]
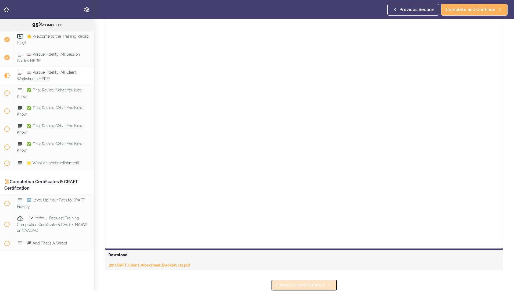
click at [327, 282] on icon at bounding box center [329, 285] width 6 height 6
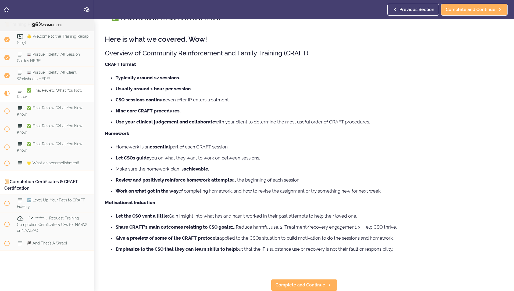
scroll to position [17, 0]
click at [328, 282] on icon at bounding box center [329, 285] width 6 height 6
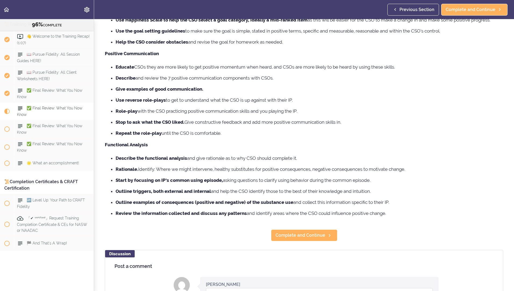
scroll to position [115, 0]
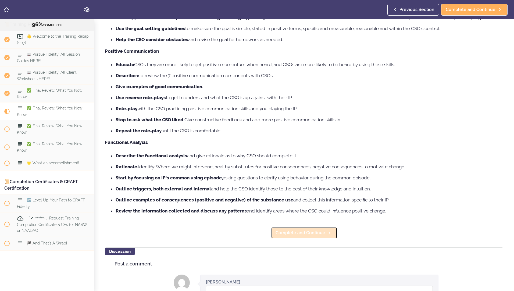
click at [327, 233] on icon at bounding box center [329, 233] width 6 height 6
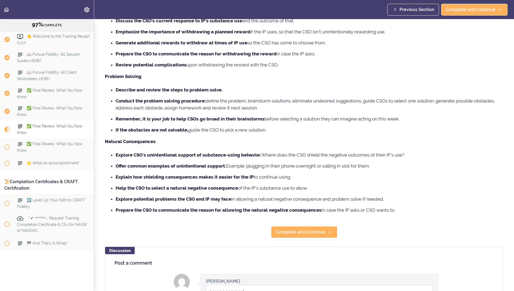
scroll to position [117, 0]
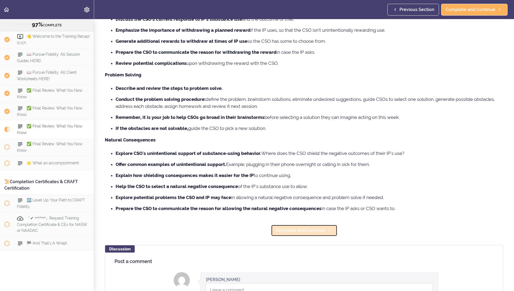
click at [326, 230] on icon at bounding box center [329, 231] width 6 height 6
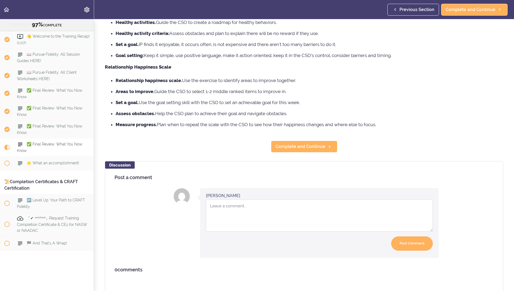
scroll to position [159, 0]
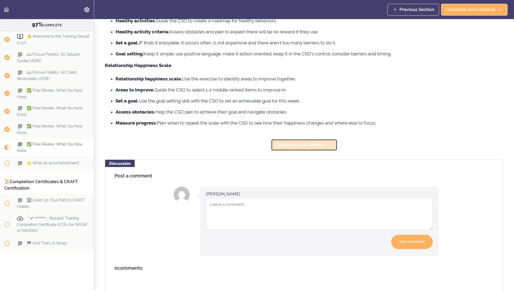
click at [314, 142] on span "Complete and Continue" at bounding box center [301, 145] width 50 height 6
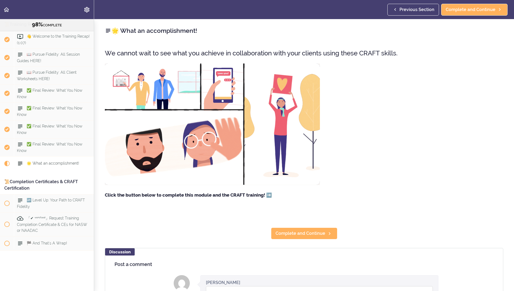
scroll to position [1, 0]
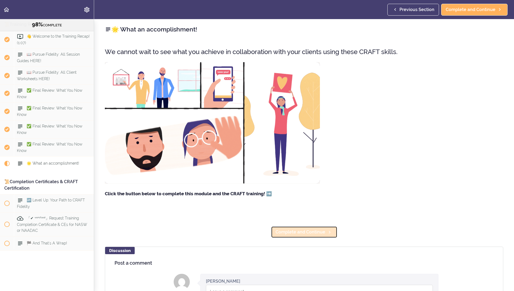
click at [327, 232] on icon at bounding box center [329, 232] width 6 height 6
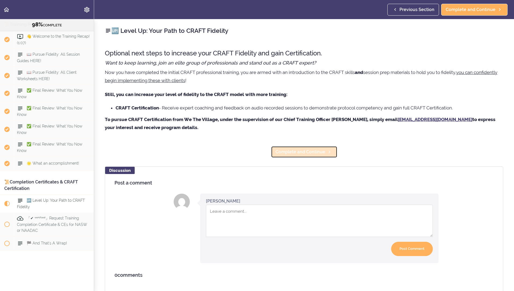
click at [317, 154] on span "Complete and Continue" at bounding box center [301, 152] width 50 height 6
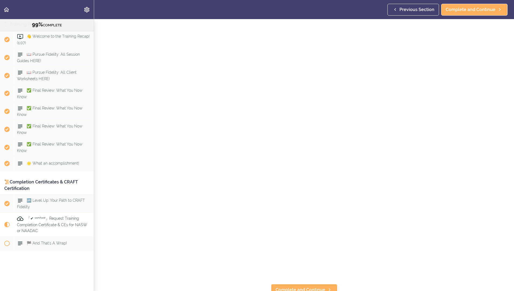
scroll to position [74, 0]
